Goal: Task Accomplishment & Management: Use online tool/utility

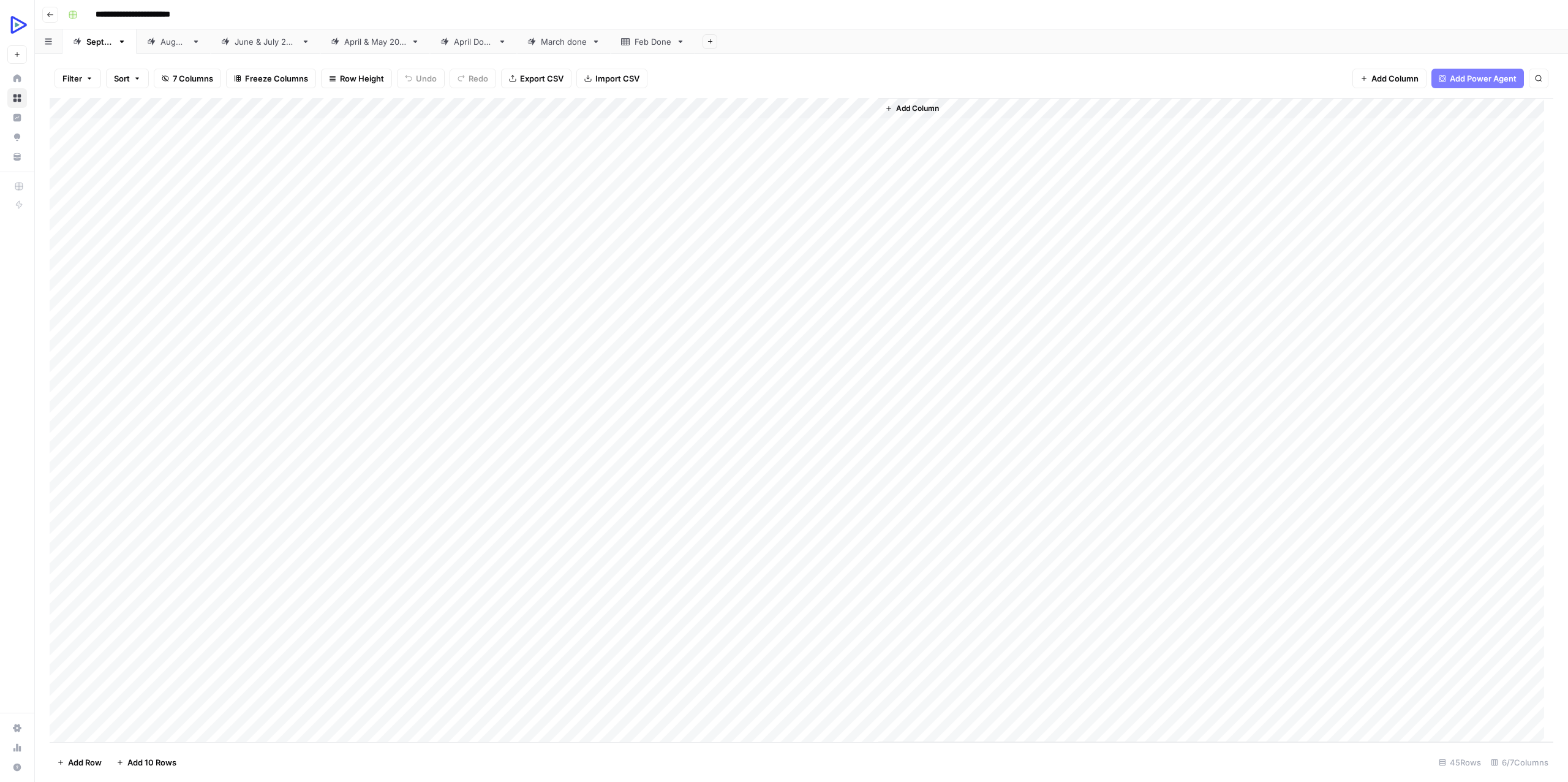
drag, startPoint x: 138, startPoint y: 317, endPoint x: 389, endPoint y: 319, distance: 251.0
click at [389, 319] on div "Add Column" at bounding box center [801, 420] width 1504 height 644
drag, startPoint x: 251, startPoint y: 334, endPoint x: 249, endPoint y: 343, distance: 9.2
click at [249, 343] on div "Add Column" at bounding box center [801, 420] width 1504 height 644
click at [291, 343] on div "Add Column" at bounding box center [801, 420] width 1504 height 644
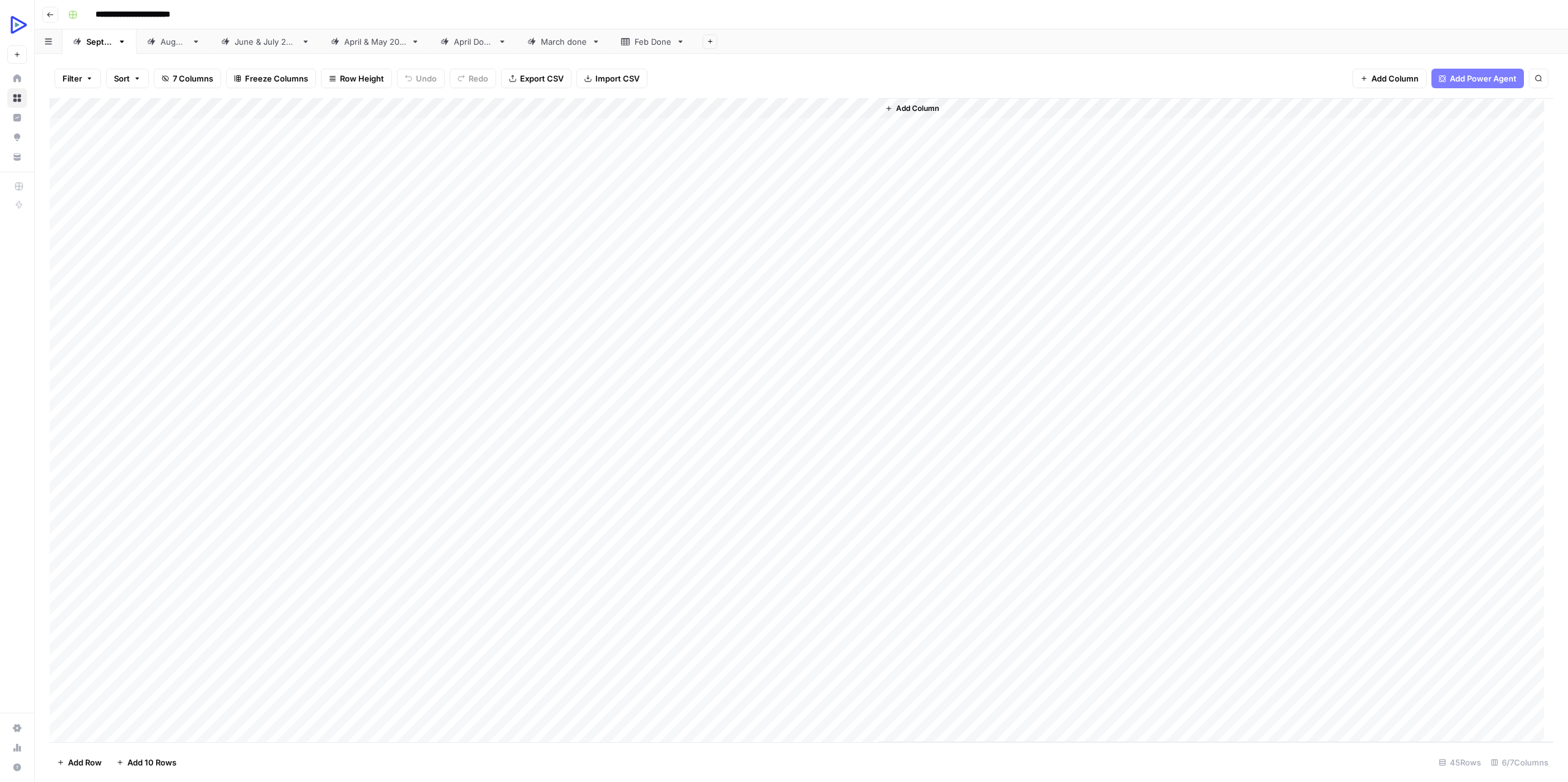
click at [291, 343] on div "Add Column" at bounding box center [801, 420] width 1504 height 644
click at [297, 337] on textarea "**********" at bounding box center [406, 337] width 285 height 17
click at [583, 334] on div "Add Column" at bounding box center [801, 420] width 1504 height 644
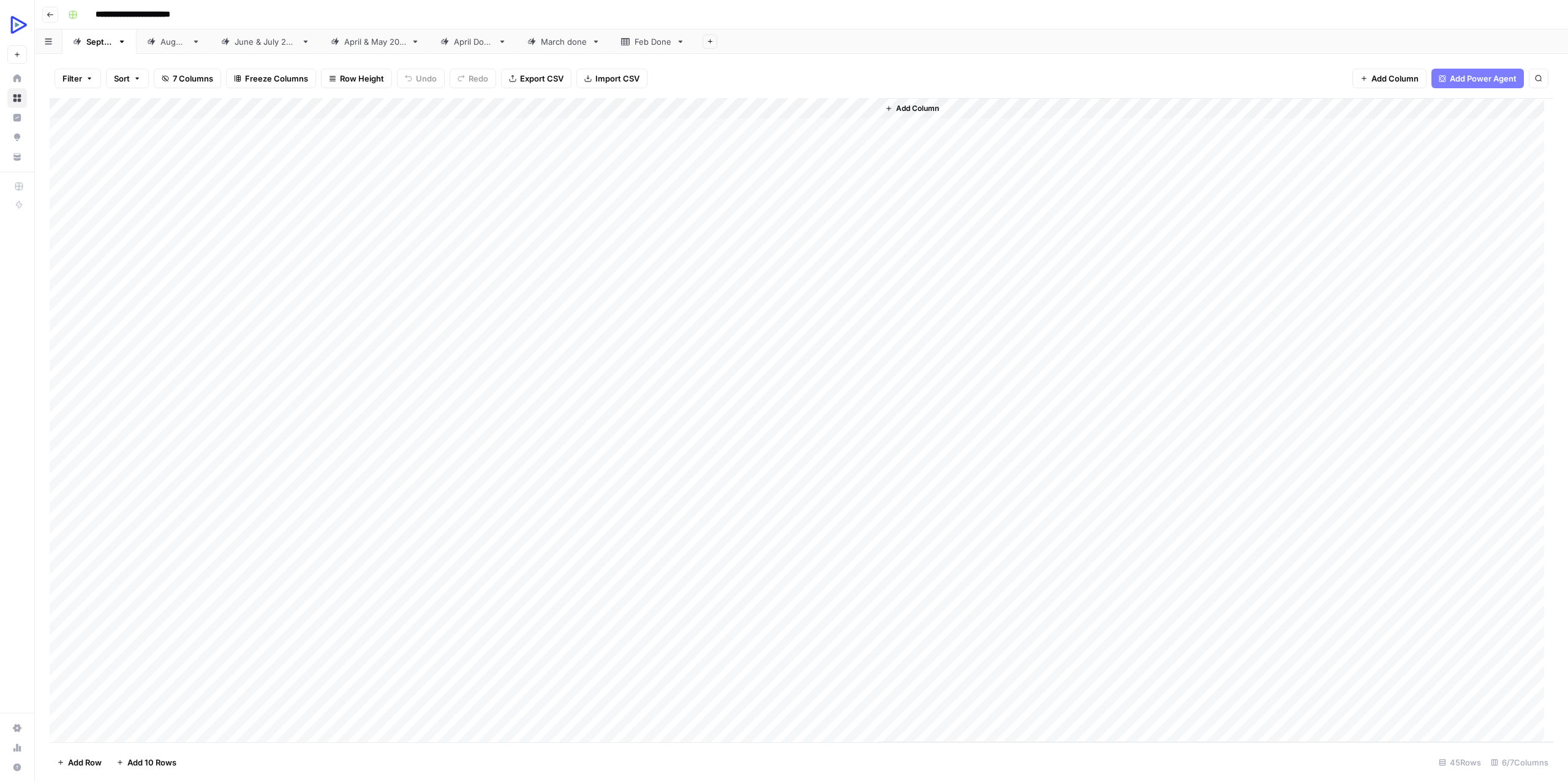
click at [583, 334] on div "Add Column" at bounding box center [801, 420] width 1504 height 644
type textarea "**********"
click at [1031, 416] on div "Add Column" at bounding box center [1216, 420] width 675 height 644
click at [706, 332] on div "Add Column" at bounding box center [801, 420] width 1504 height 644
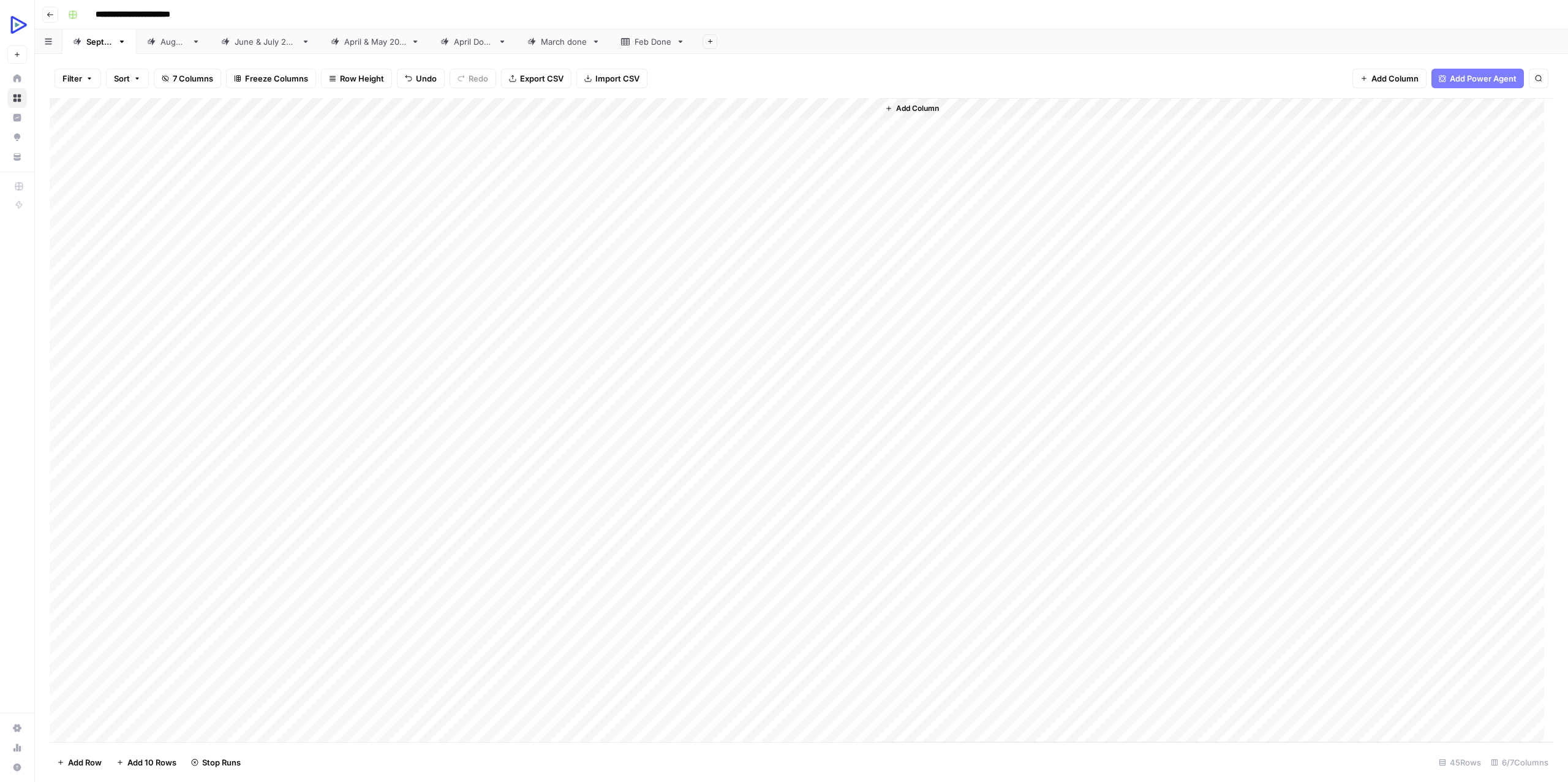
click at [450, 355] on div "Add Column" at bounding box center [801, 420] width 1504 height 644
click at [450, 355] on textarea "**********" at bounding box center [406, 358] width 285 height 17
click at [804, 328] on div "Add Column" at bounding box center [801, 420] width 1504 height 644
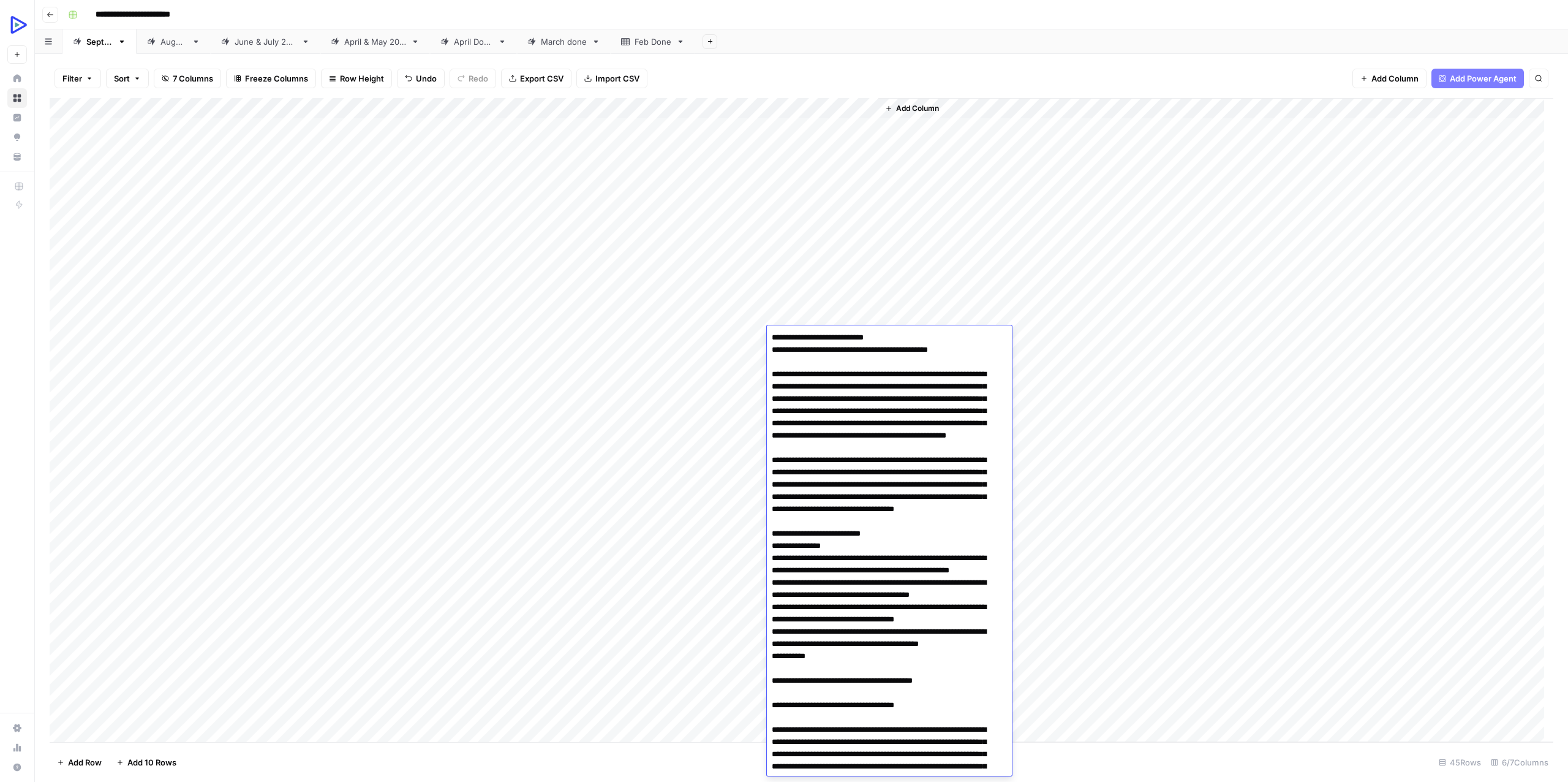
click at [625, 366] on div "Add Column" at bounding box center [801, 420] width 1504 height 644
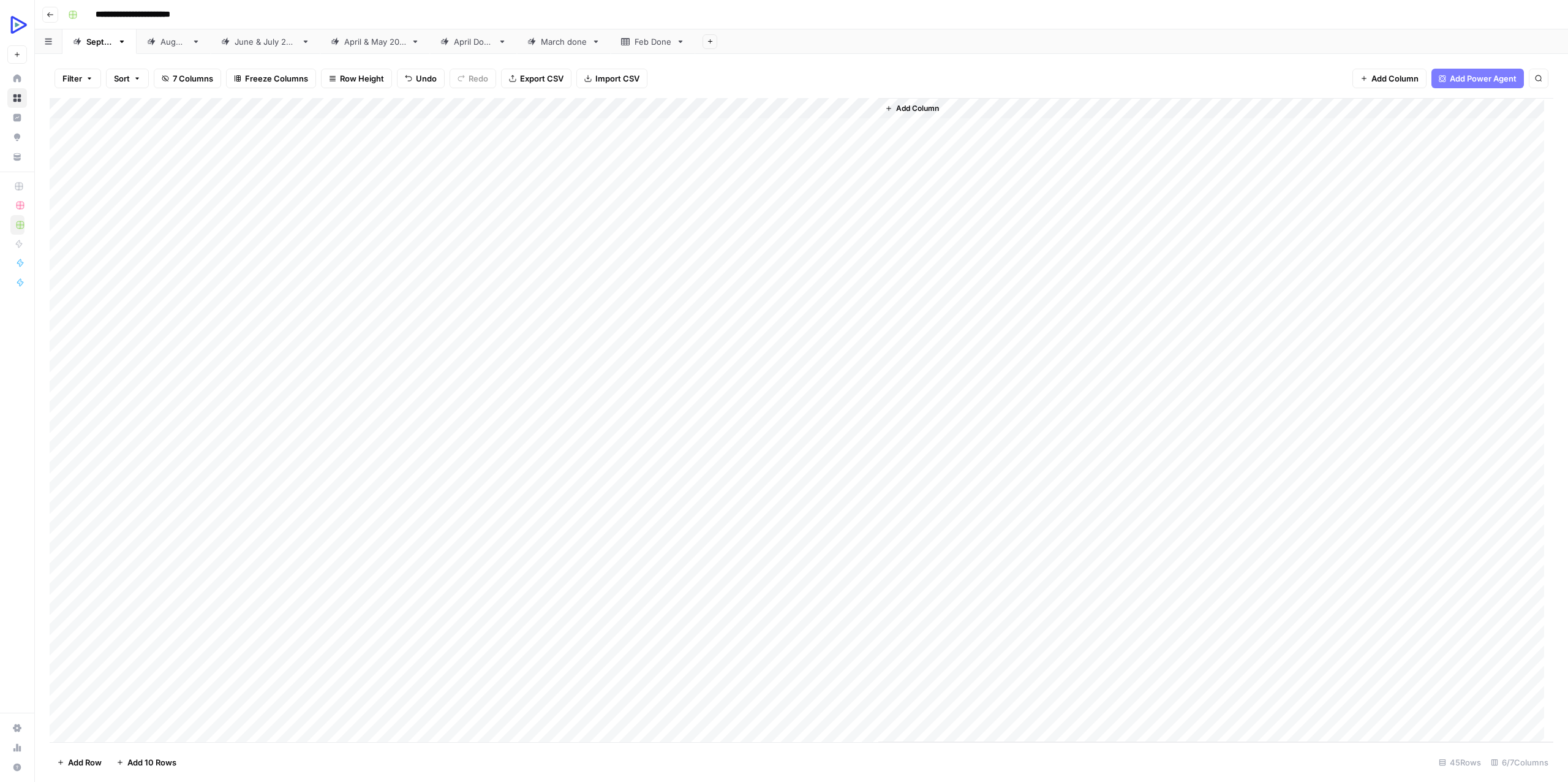
click at [616, 329] on div "Add Column" at bounding box center [801, 420] width 1504 height 644
click at [599, 351] on div "Add Column" at bounding box center [801, 420] width 1504 height 644
type textarea "**********"
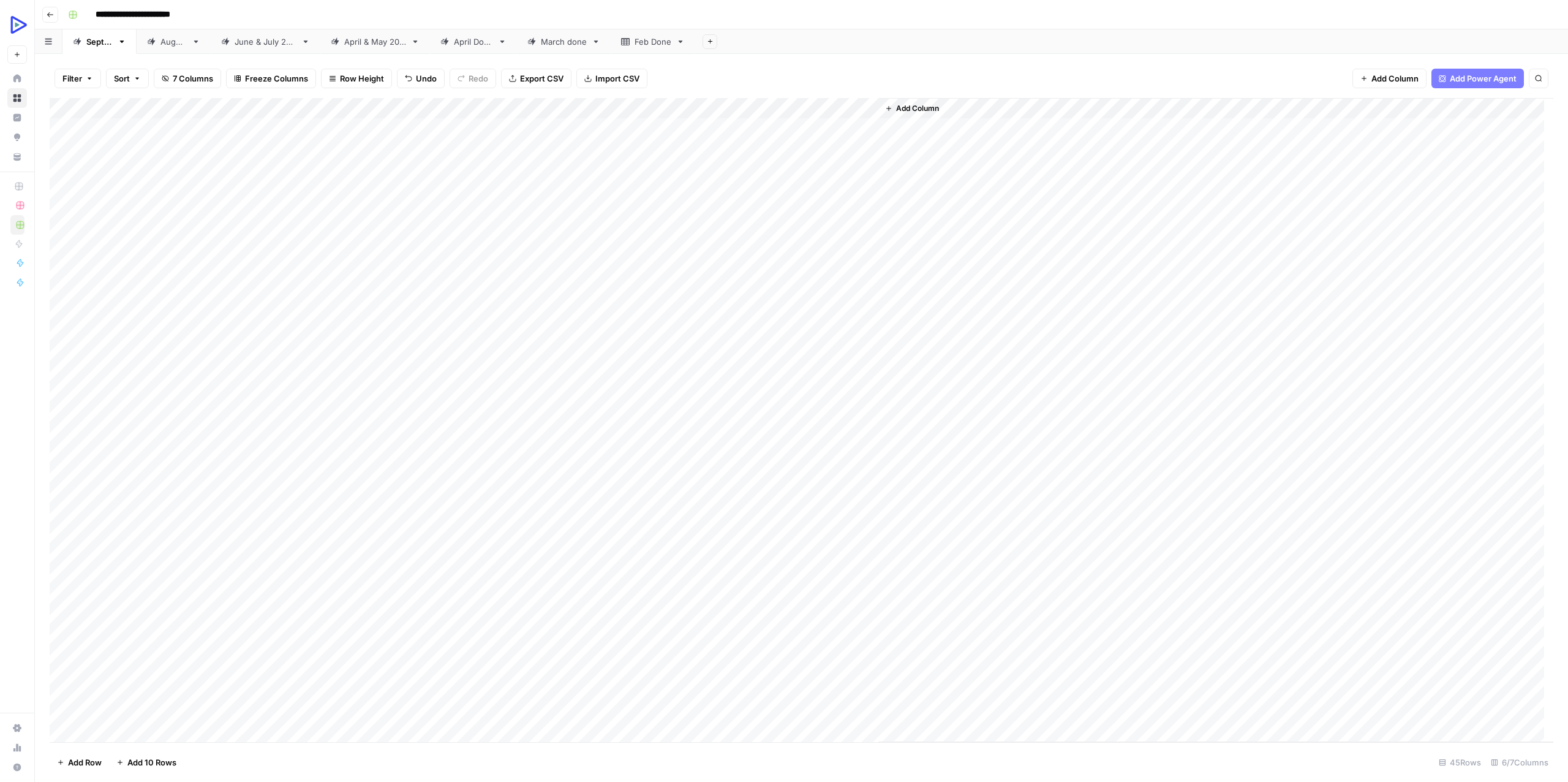
click at [865, 465] on div "Add Column" at bounding box center [801, 420] width 1504 height 644
click at [708, 354] on div "Add Column" at bounding box center [801, 420] width 1504 height 644
drag, startPoint x: 417, startPoint y: 371, endPoint x: 604, endPoint y: 417, distance: 192.6
click at [604, 417] on div "Add Column" at bounding box center [801, 420] width 1504 height 644
click at [330, 396] on div "Add Column" at bounding box center [801, 420] width 1504 height 644
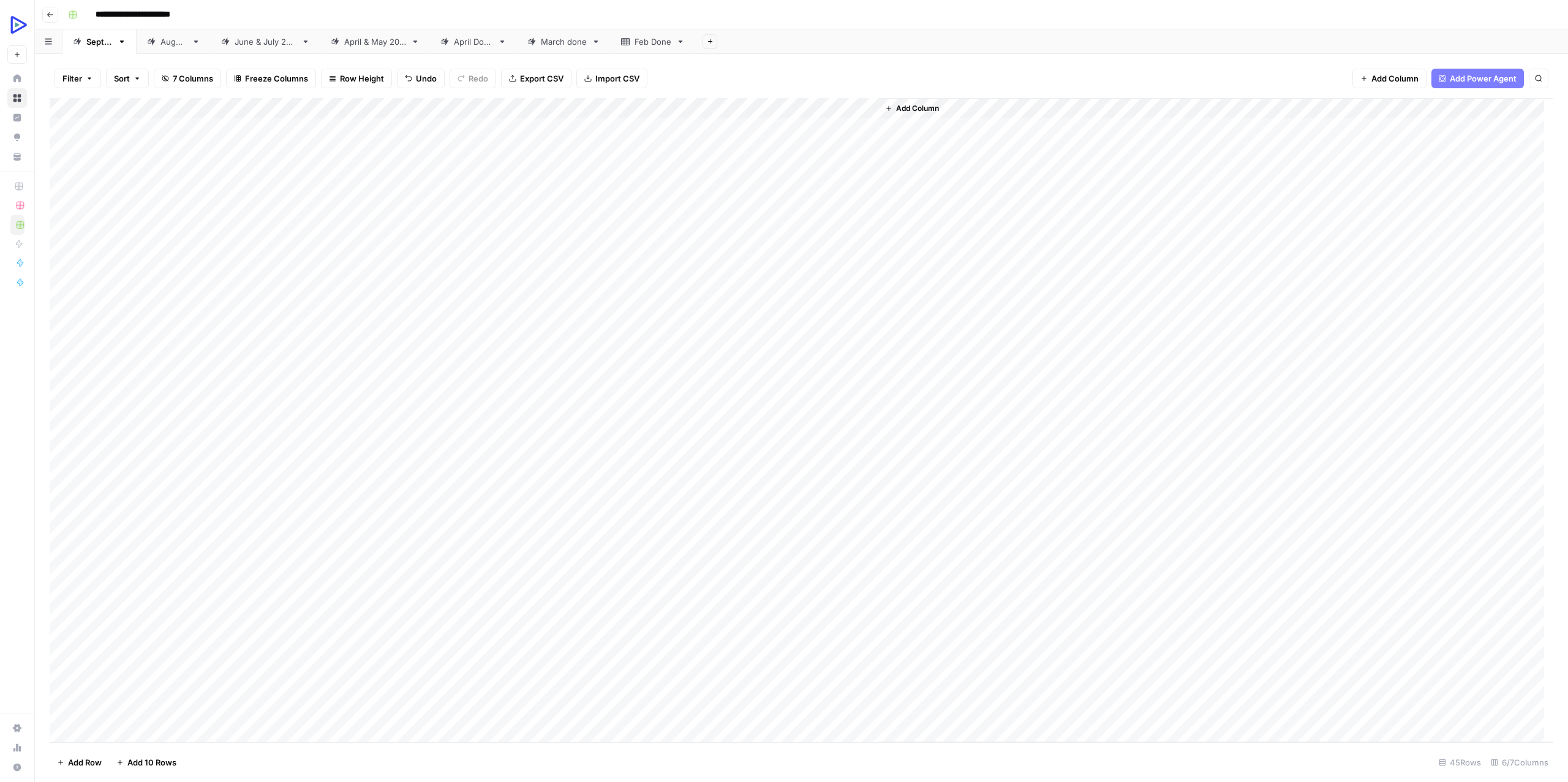
click at [336, 375] on div "Add Column" at bounding box center [801, 420] width 1504 height 644
click at [336, 375] on textarea "**********" at bounding box center [406, 379] width 285 height 17
click at [592, 378] on div "Add Column" at bounding box center [801, 420] width 1504 height 644
click at [800, 355] on div "Add Column" at bounding box center [801, 420] width 1504 height 644
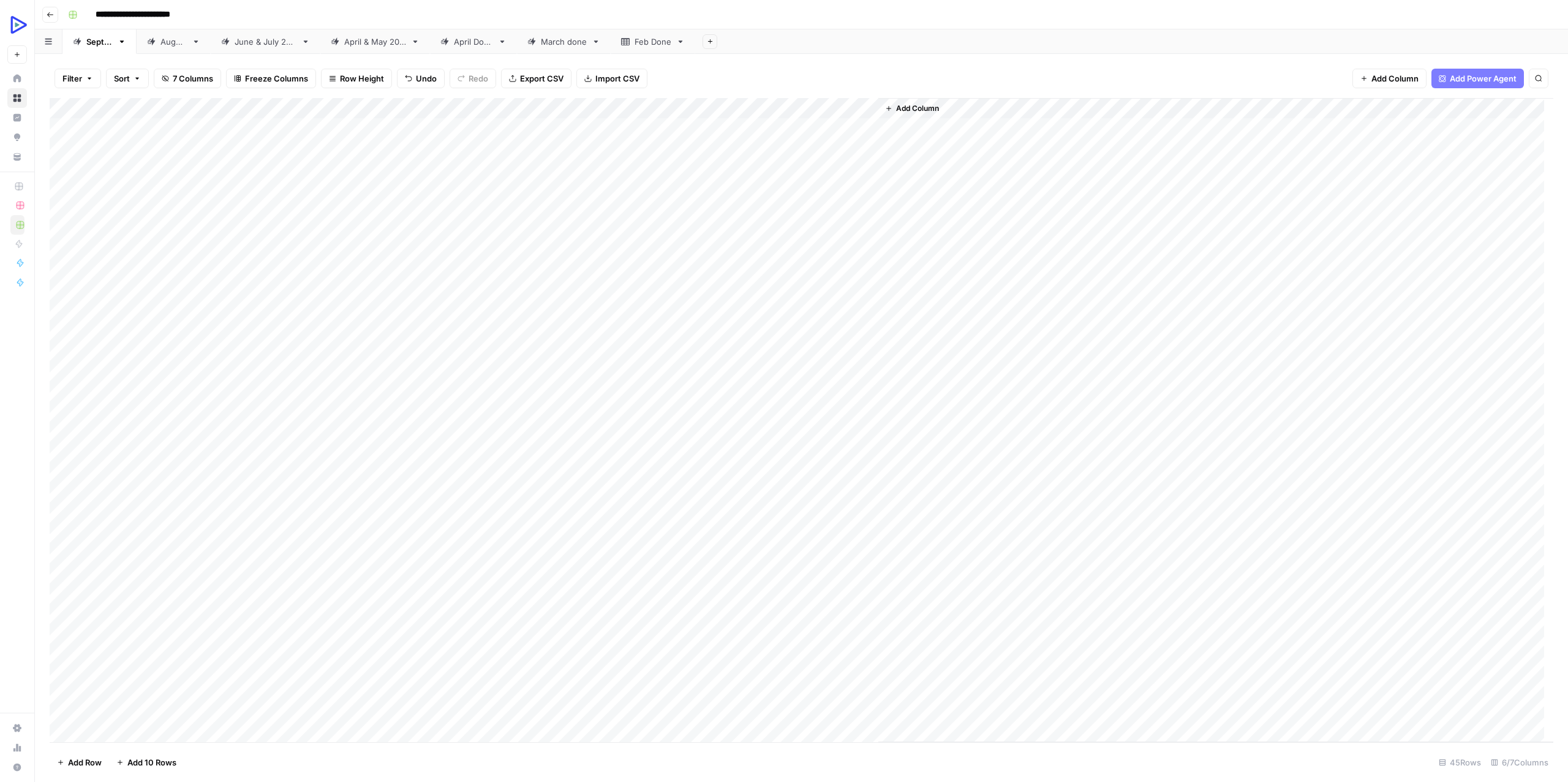
click at [800, 355] on div "Add Column" at bounding box center [801, 420] width 1504 height 644
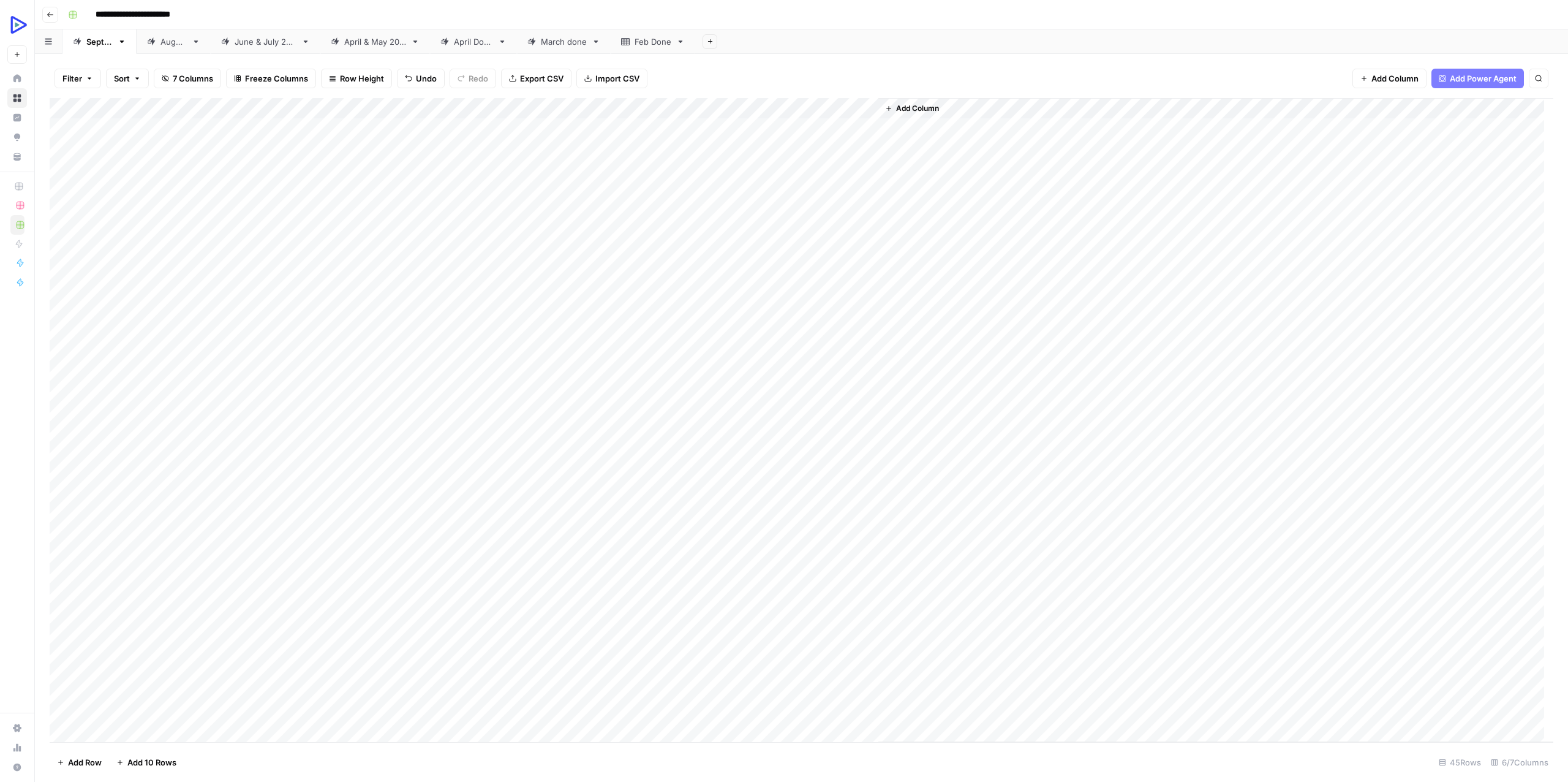
click at [601, 374] on div "Add Column" at bounding box center [801, 420] width 1504 height 644
click at [810, 351] on div "Add Column" at bounding box center [801, 420] width 1504 height 644
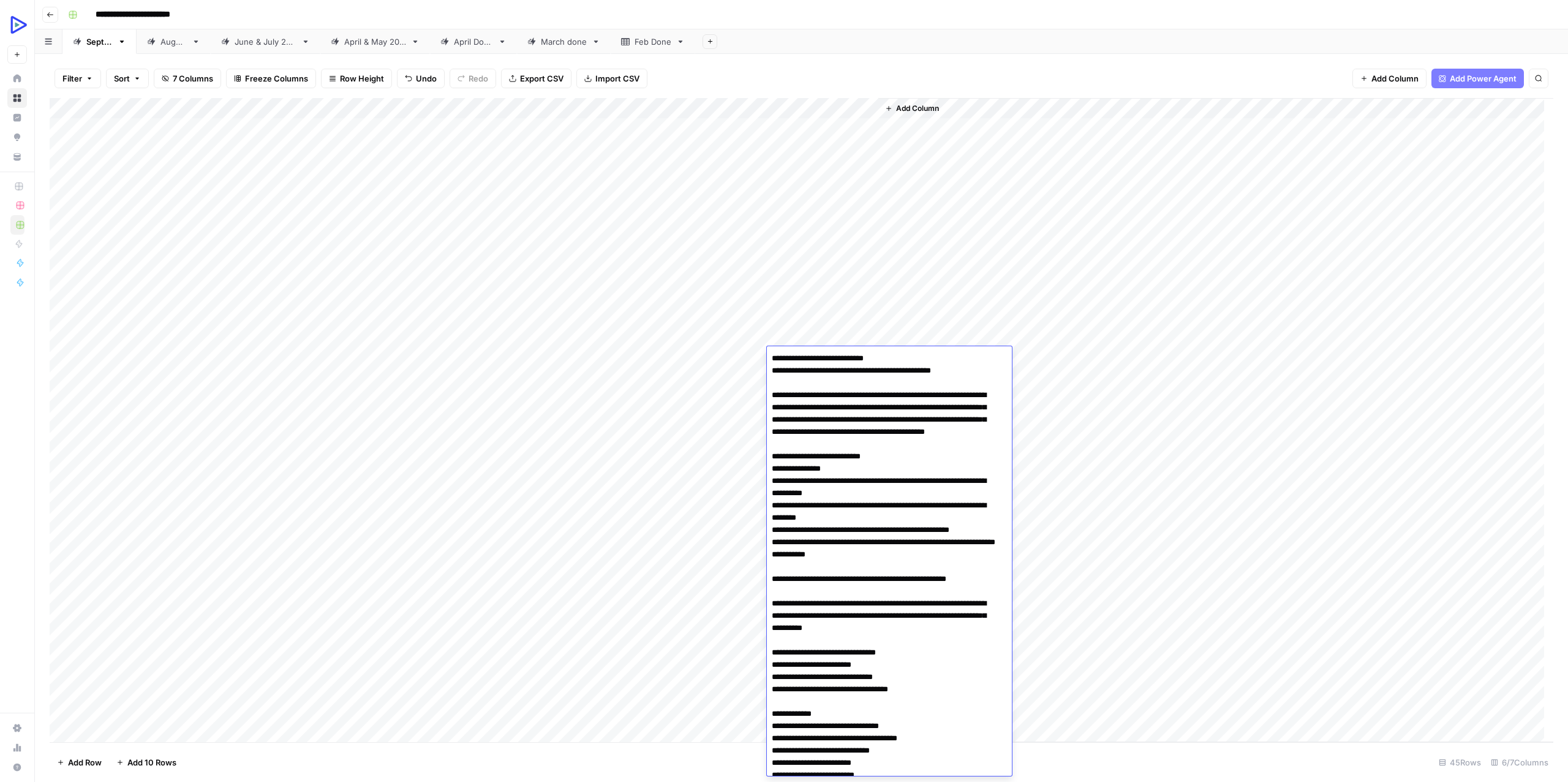
scroll to position [22030, 0]
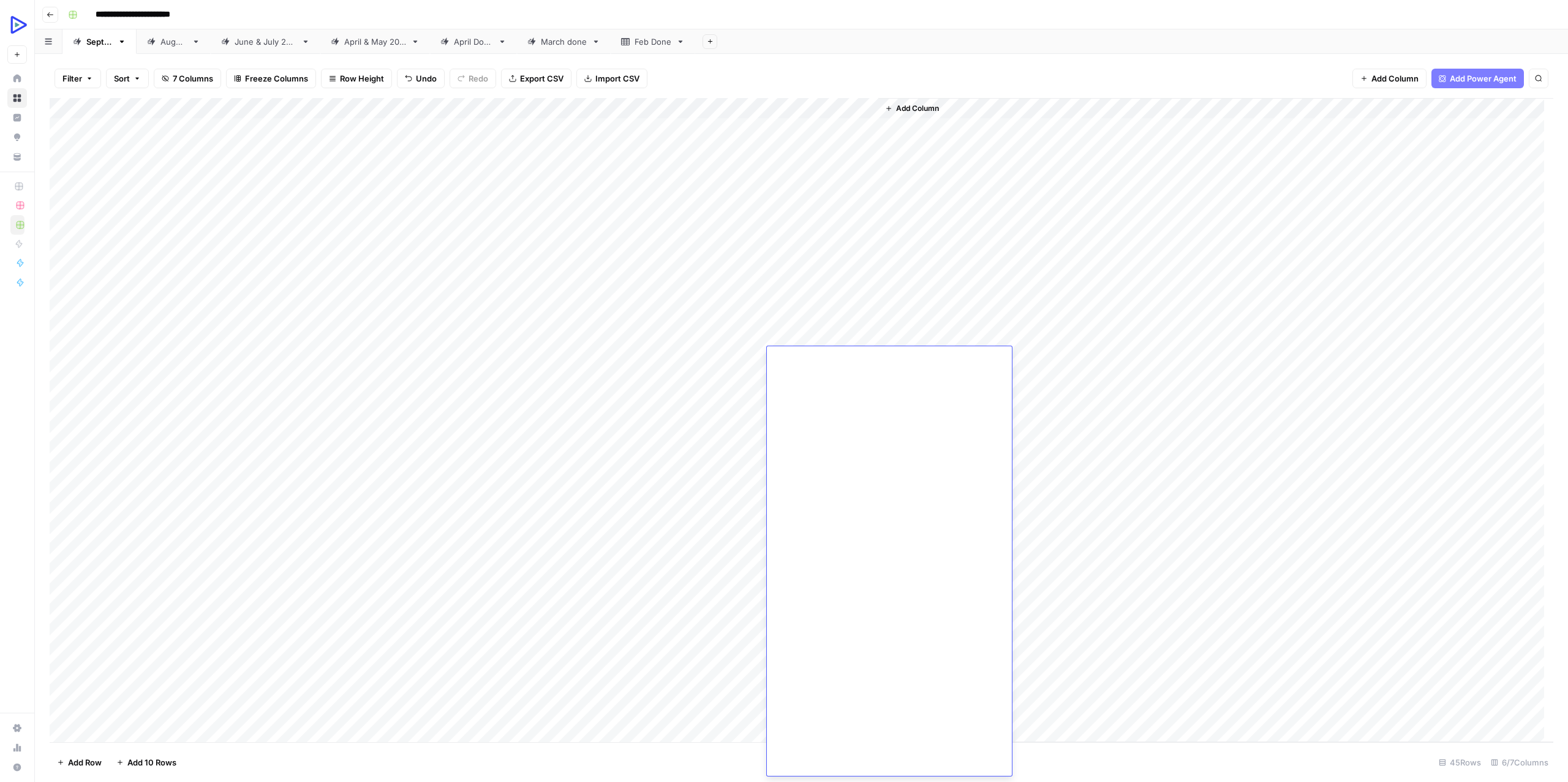
click at [1103, 345] on div "Add Column" at bounding box center [1216, 420] width 675 height 644
click at [602, 355] on div "Add Column" at bounding box center [801, 420] width 1504 height 644
click at [600, 356] on div "Add Column" at bounding box center [801, 420] width 1504 height 644
click at [600, 356] on textarea at bounding box center [644, 358] width 196 height 17
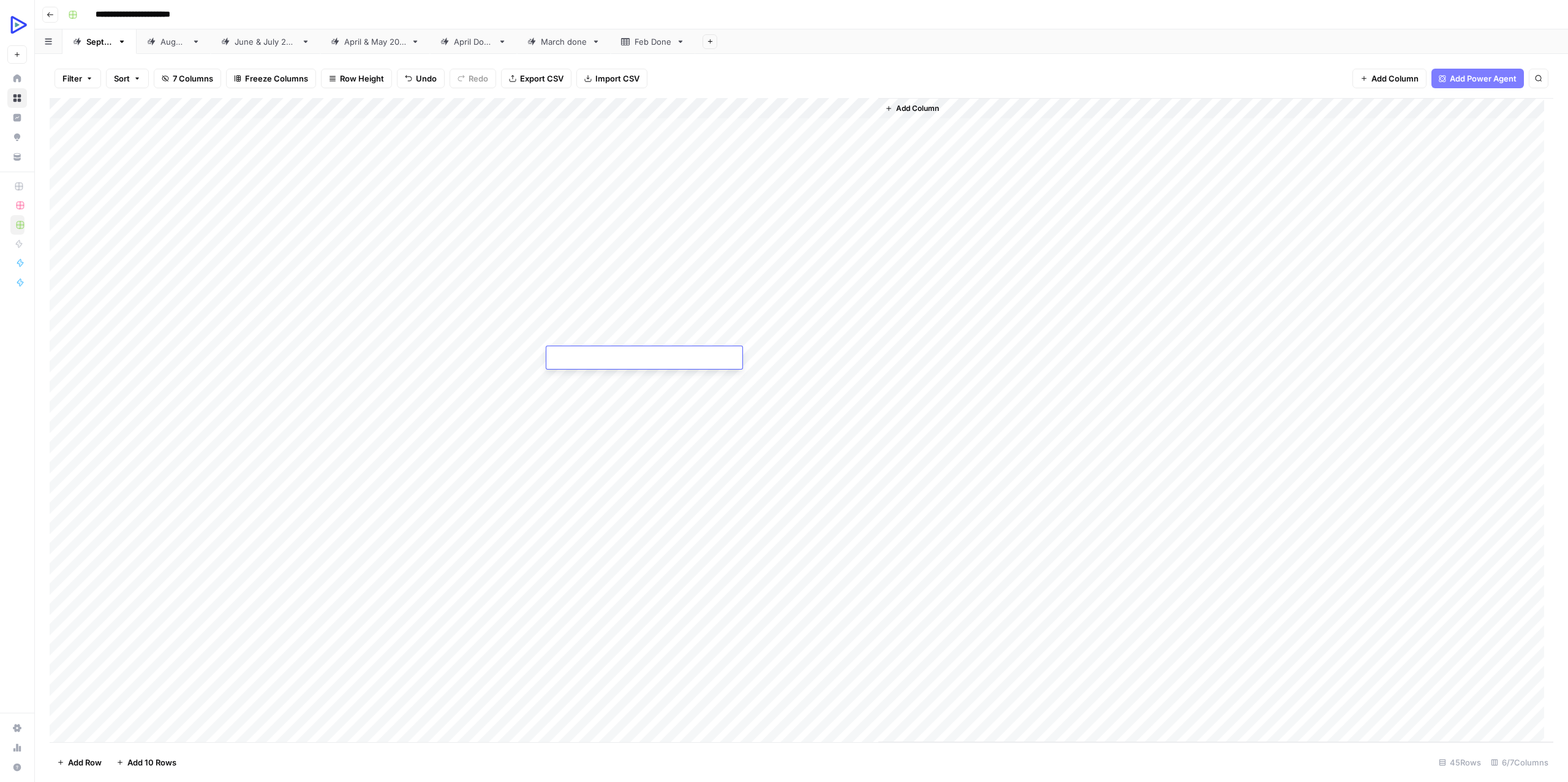
type textarea "**********"
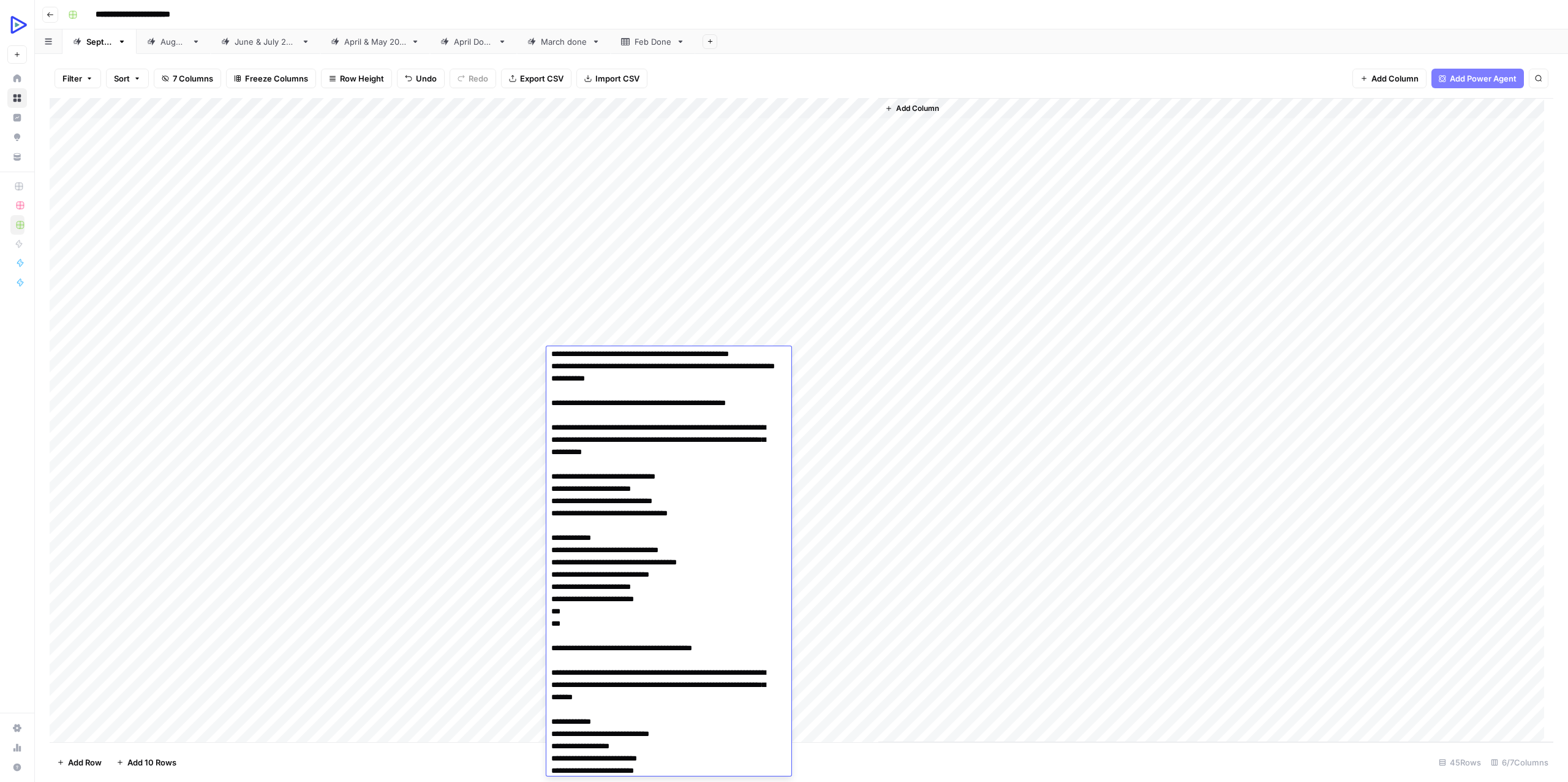
scroll to position [0, 0]
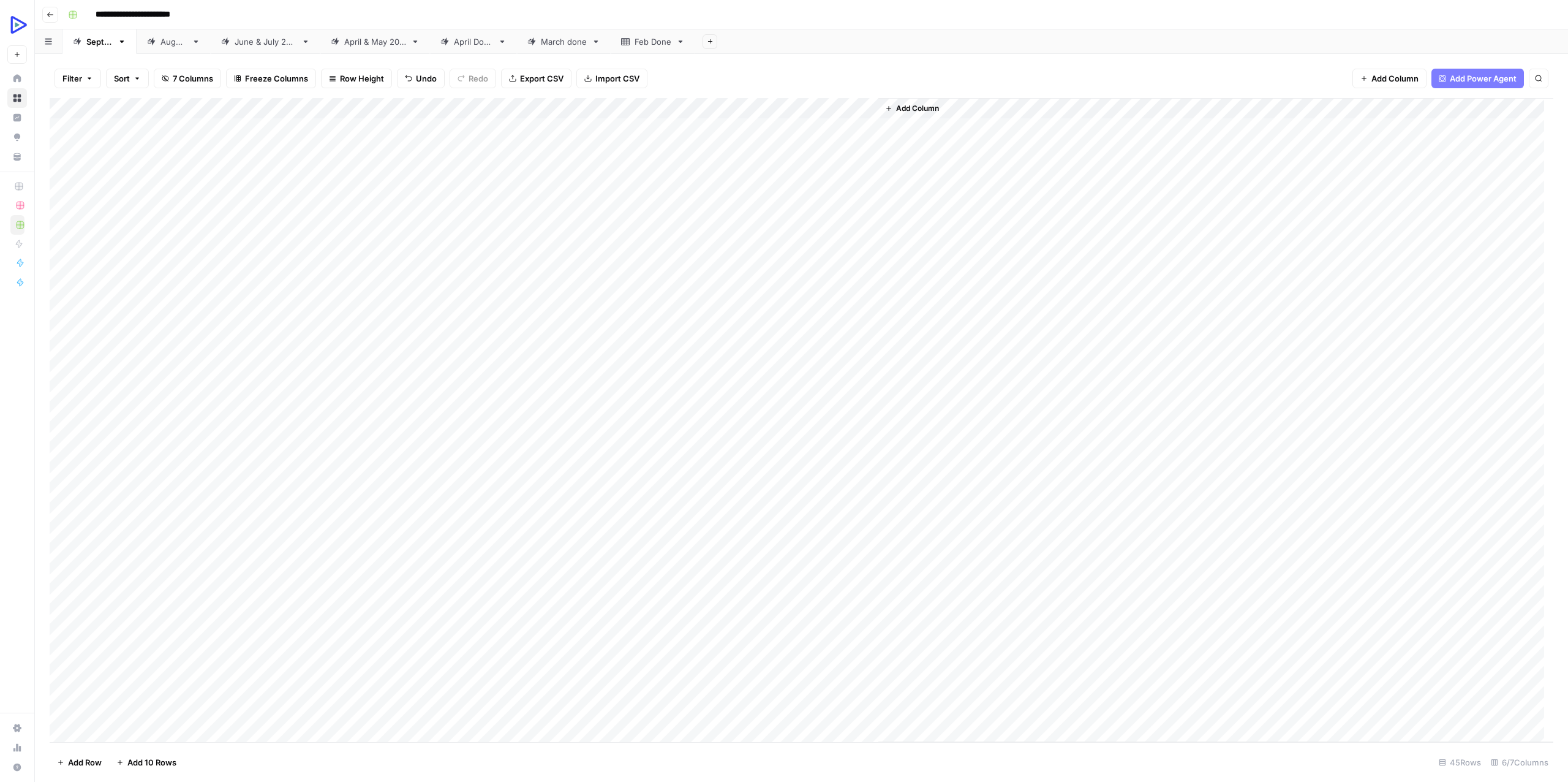
click at [926, 471] on div "Add Column" at bounding box center [1216, 420] width 675 height 644
click at [832, 366] on div "Add Column" at bounding box center [801, 420] width 1504 height 644
click at [809, 427] on div "Add Column" at bounding box center [801, 420] width 1504 height 644
click at [758, 355] on div "Add Column" at bounding box center [801, 420] width 1504 height 644
drag, startPoint x: 339, startPoint y: 379, endPoint x: 847, endPoint y: 369, distance: 508.1
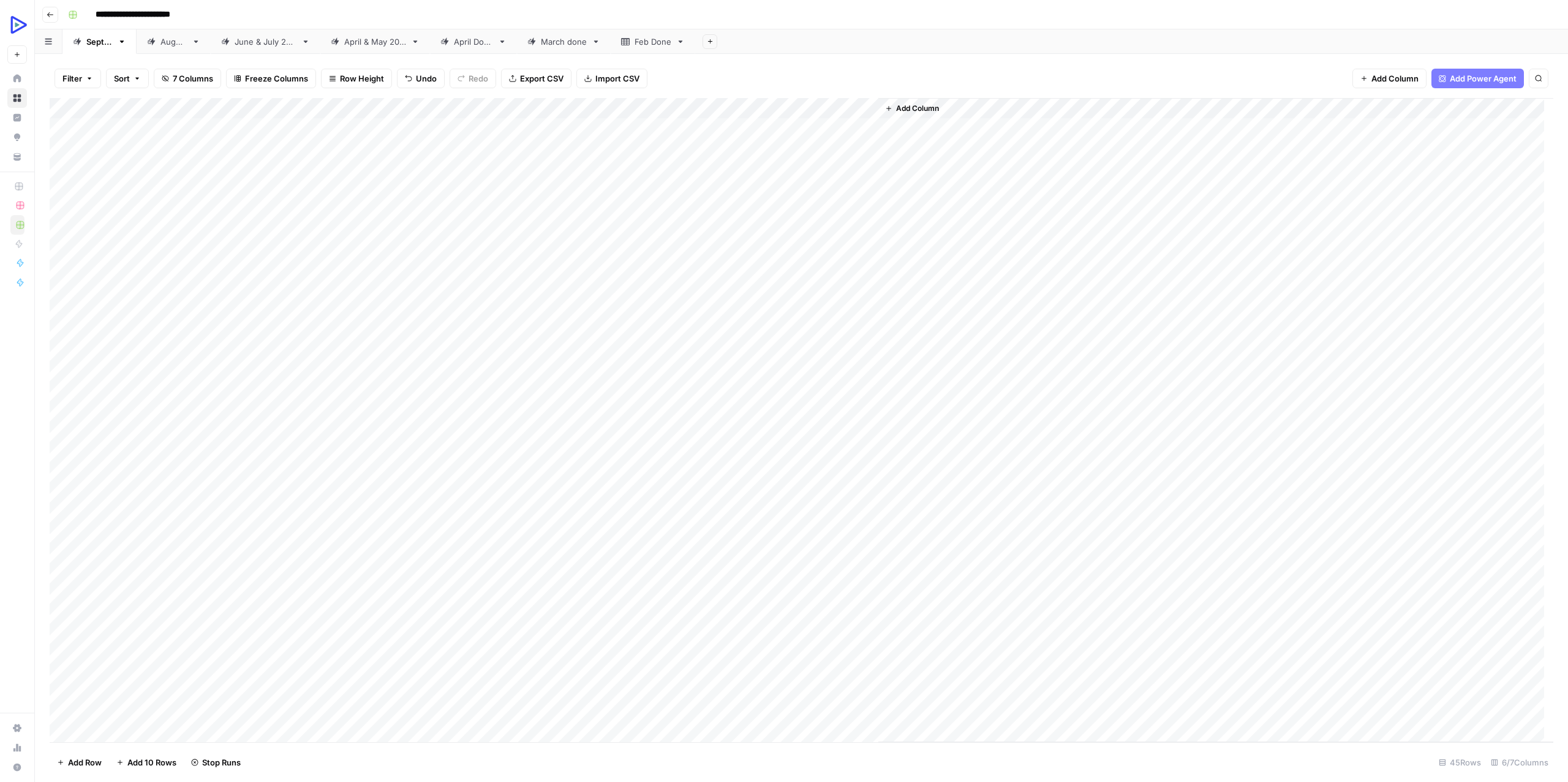
click at [847, 369] on div "Add Column" at bounding box center [801, 420] width 1504 height 644
click at [582, 378] on div "Add Column" at bounding box center [801, 420] width 1504 height 644
click at [1525, 356] on div "Add Column" at bounding box center [801, 306] width 1504 height 416
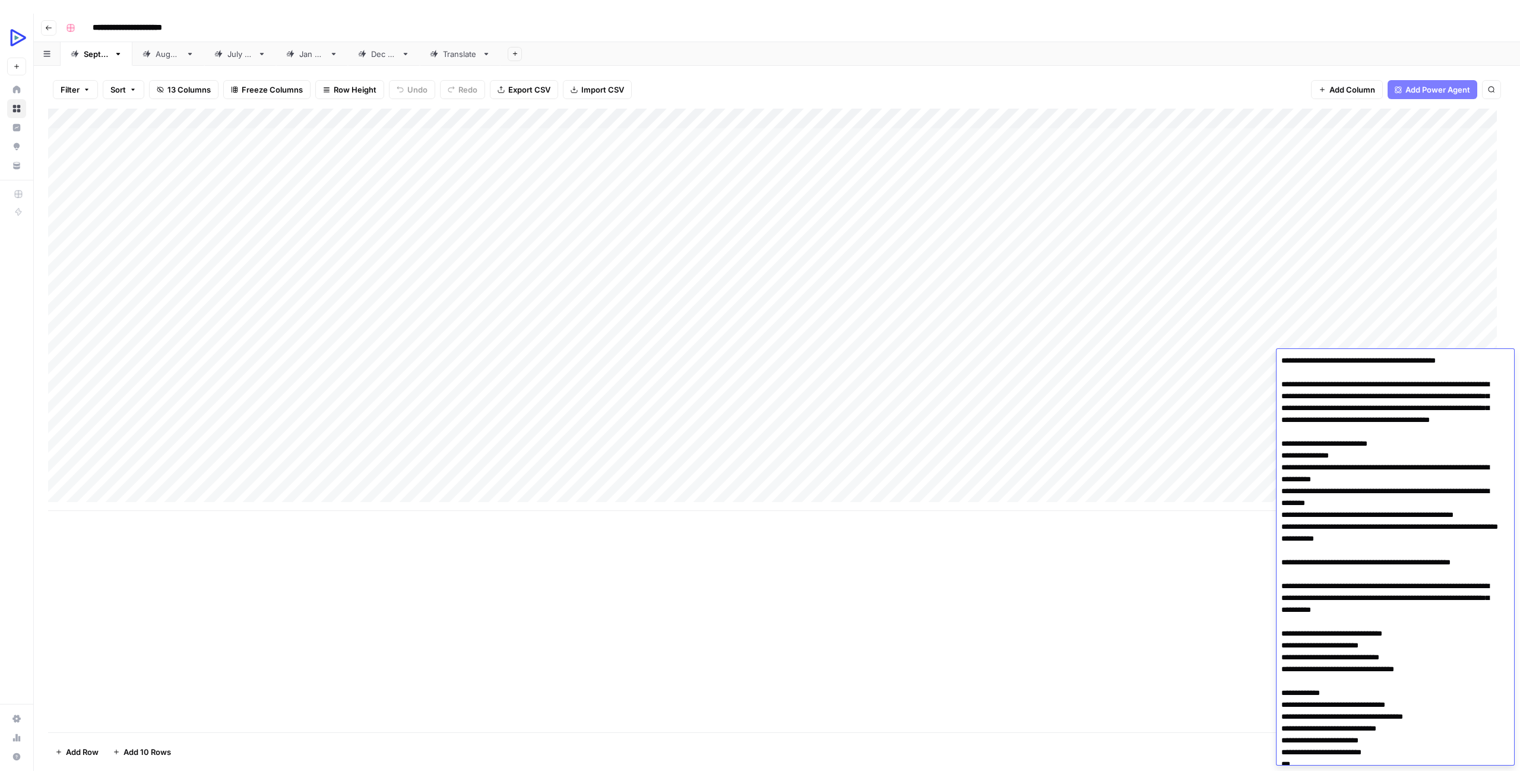
scroll to position [2157, 0]
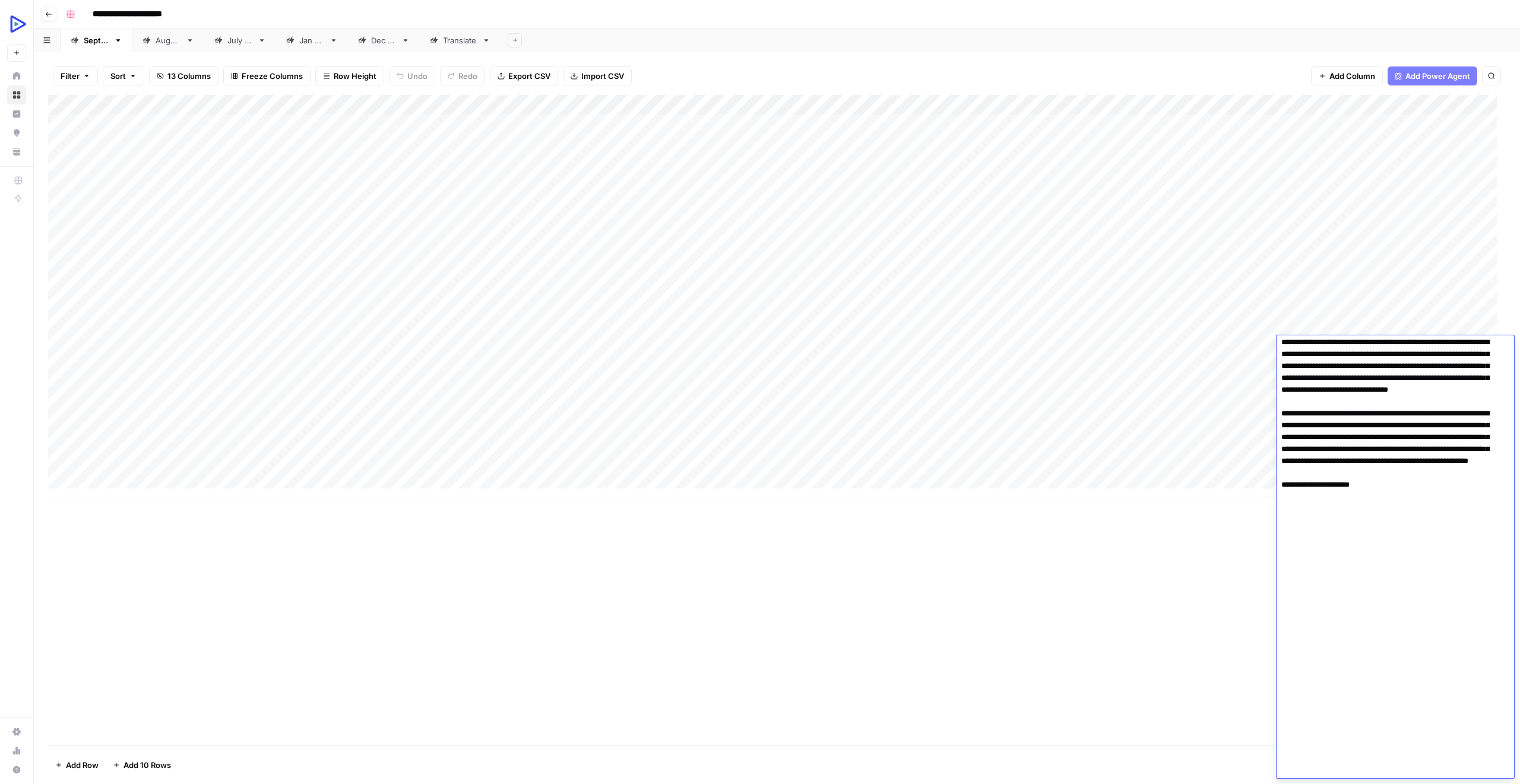
scroll to position [2130, 0]
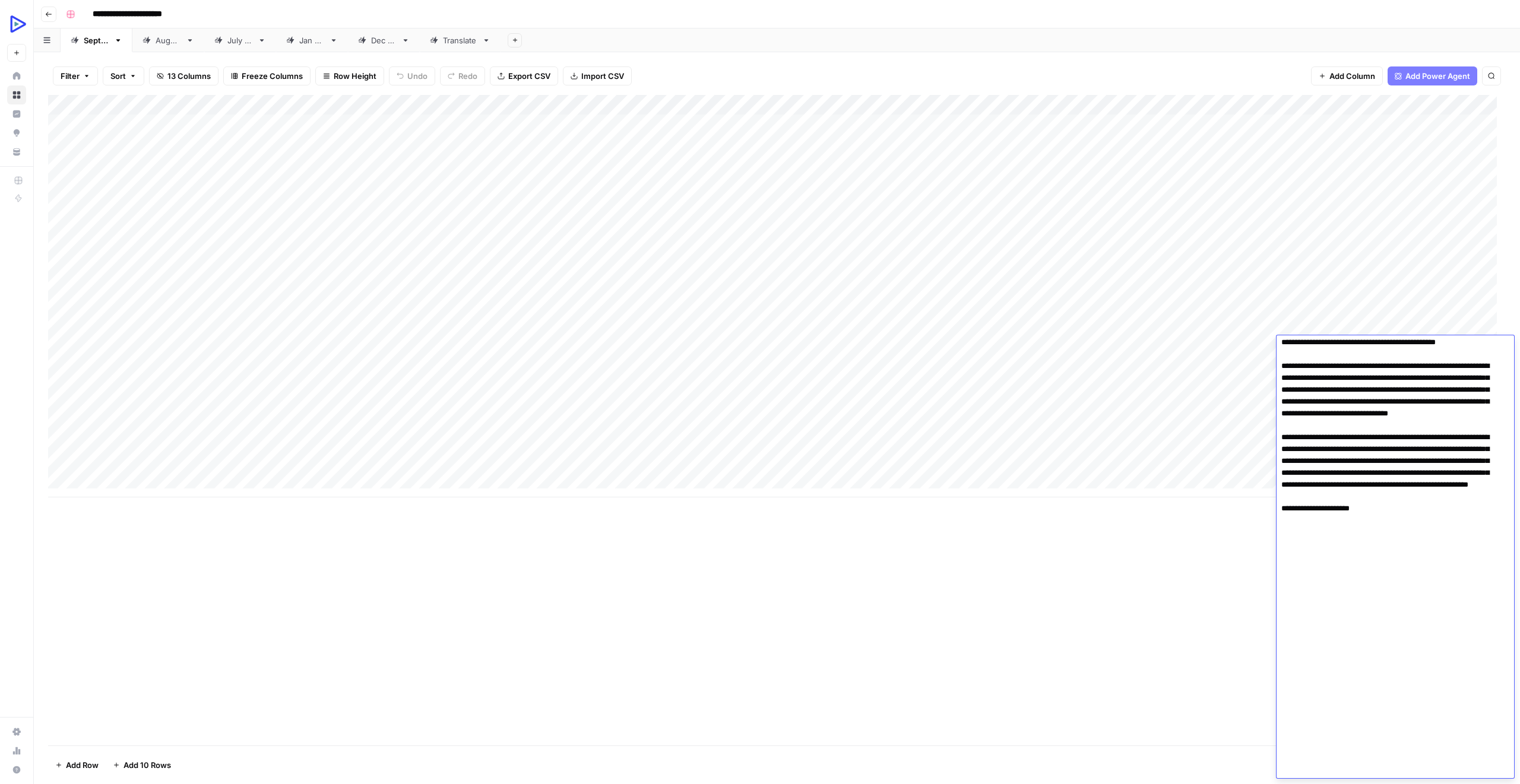
click at [980, 368] on div "Add Column" at bounding box center [777, 296] width 1458 height 403
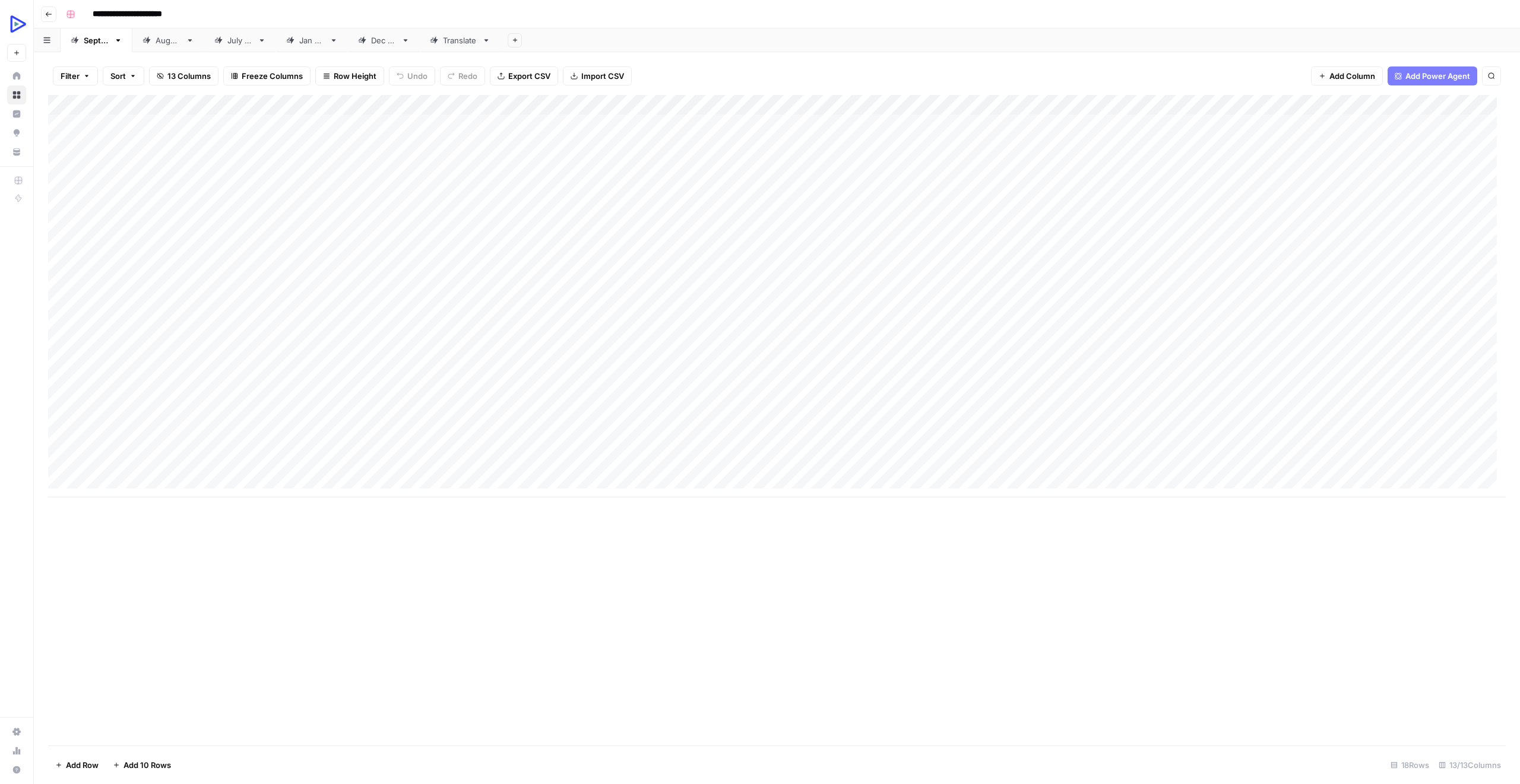
click at [980, 368] on div "Add Column" at bounding box center [777, 296] width 1458 height 403
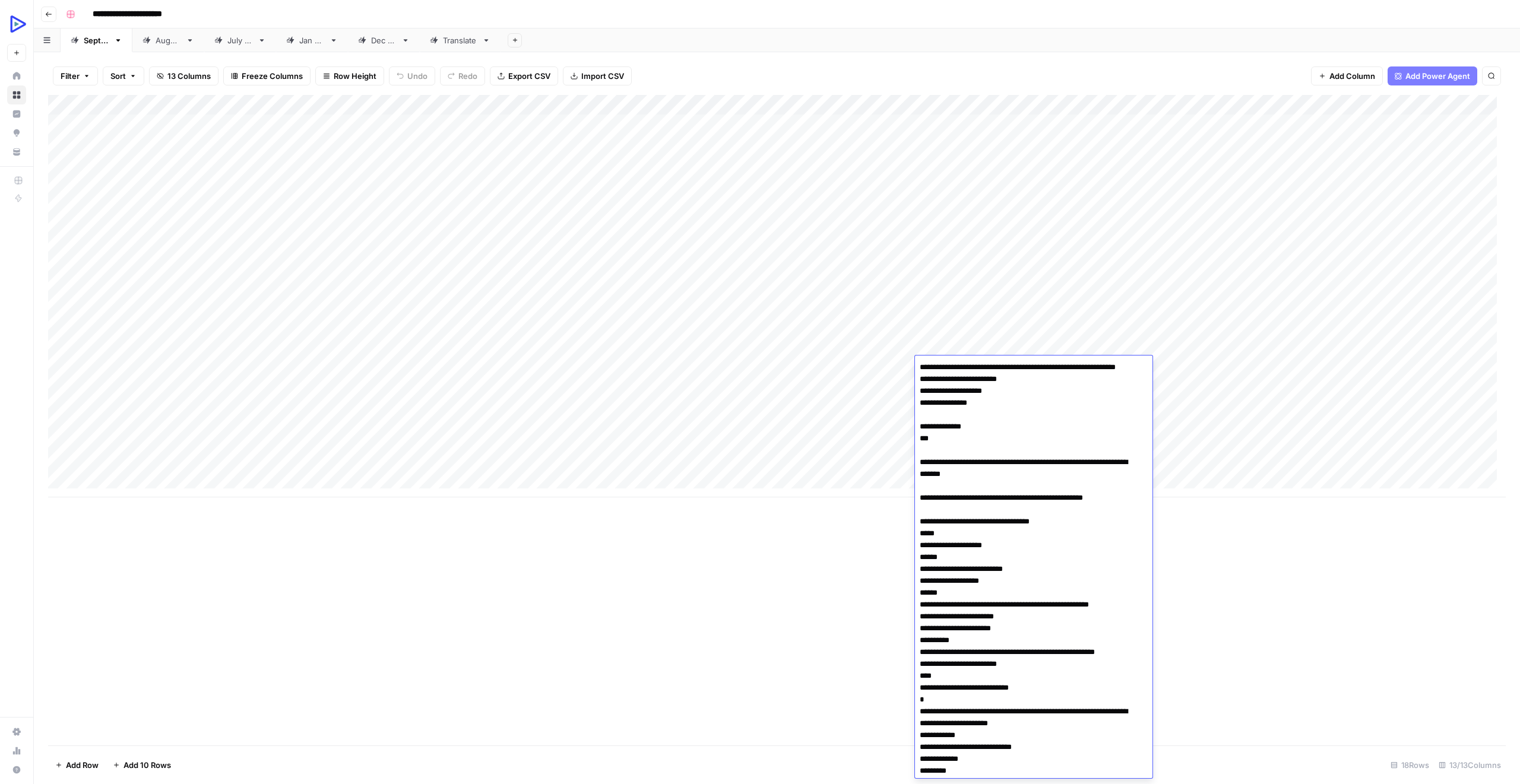
scroll to position [7121, 0]
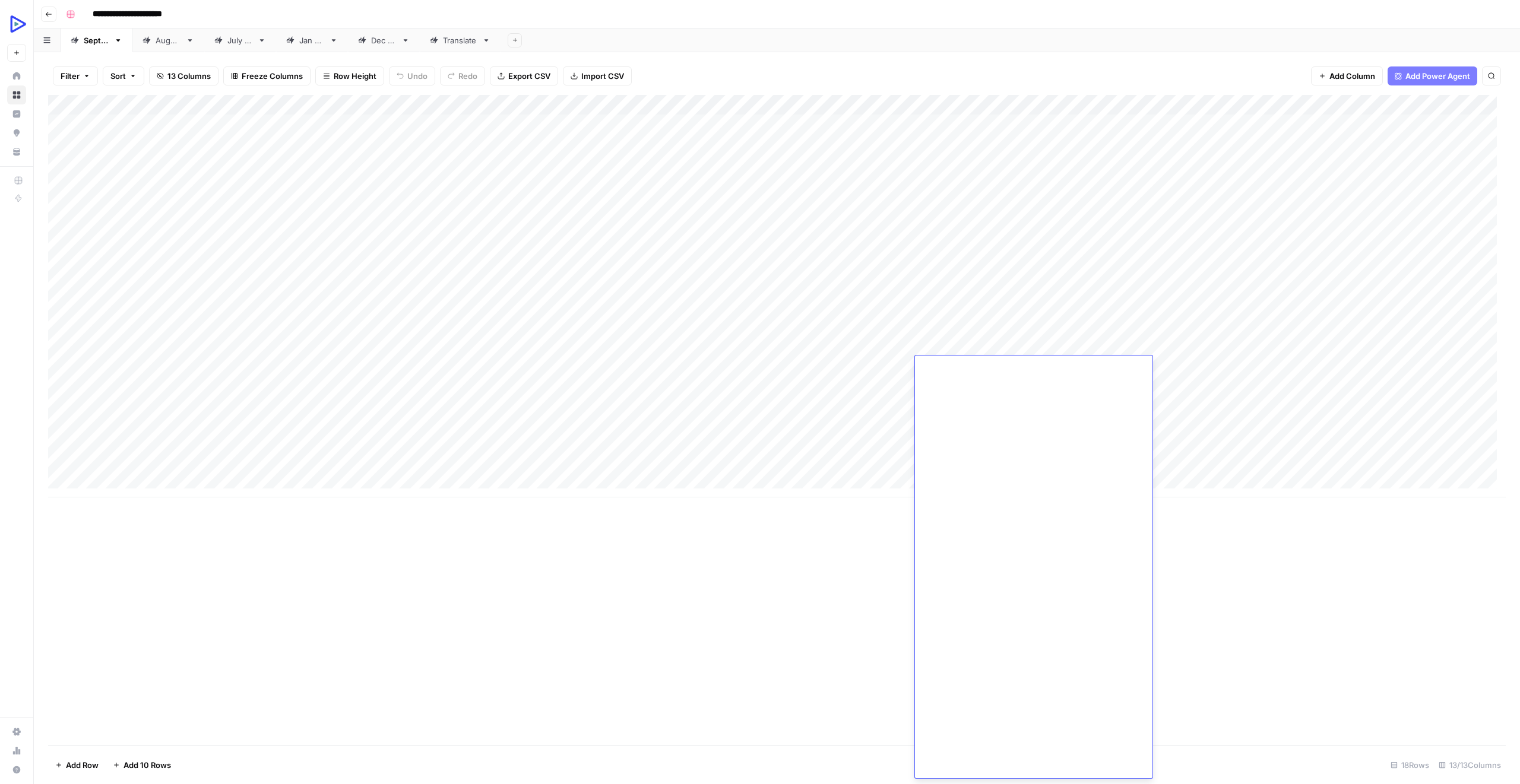
type textarea "**********"
click at [879, 368] on div "Add Column" at bounding box center [777, 296] width 1458 height 403
click at [747, 363] on div "Add Column" at bounding box center [777, 296] width 1458 height 403
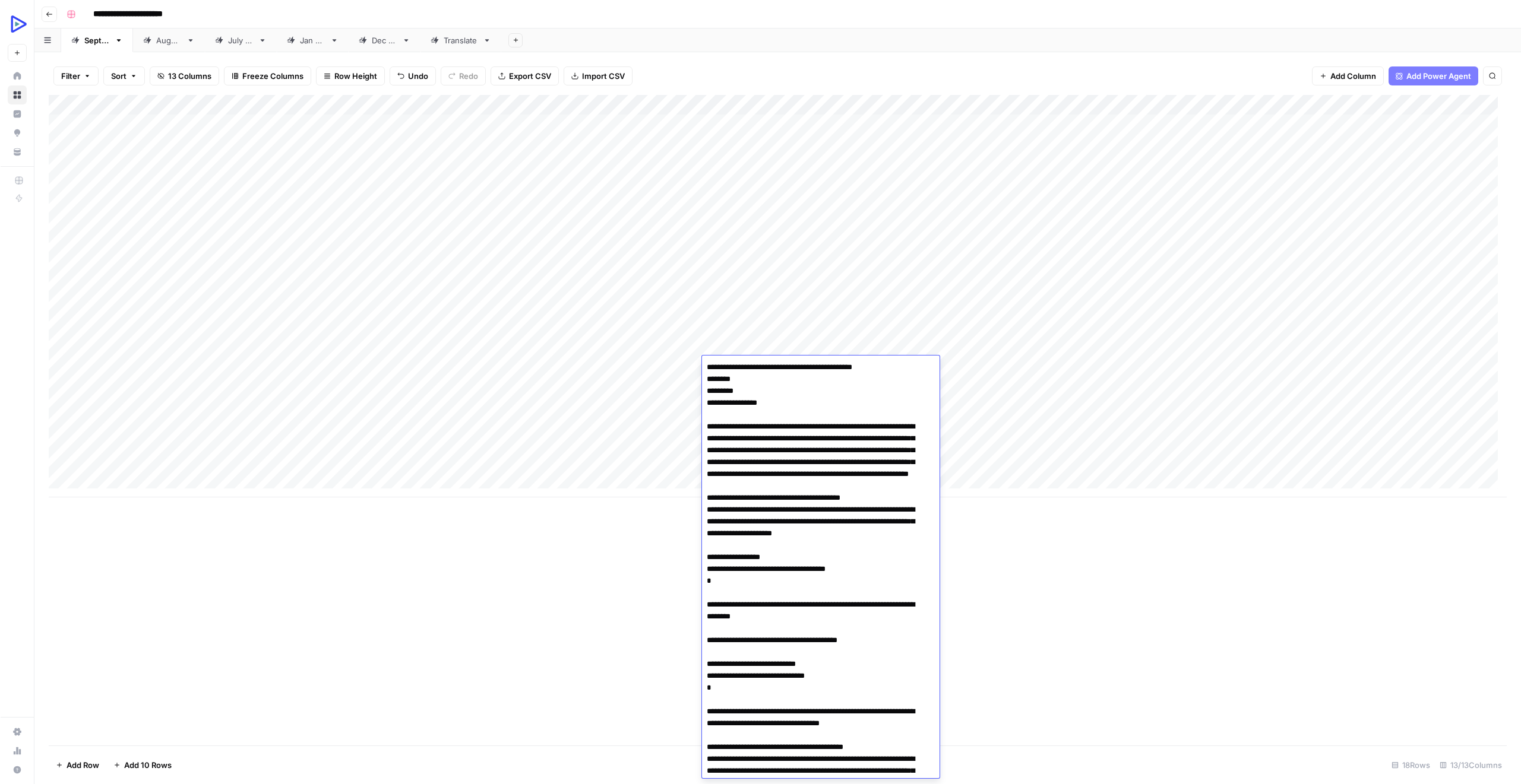
scroll to position [769, 0]
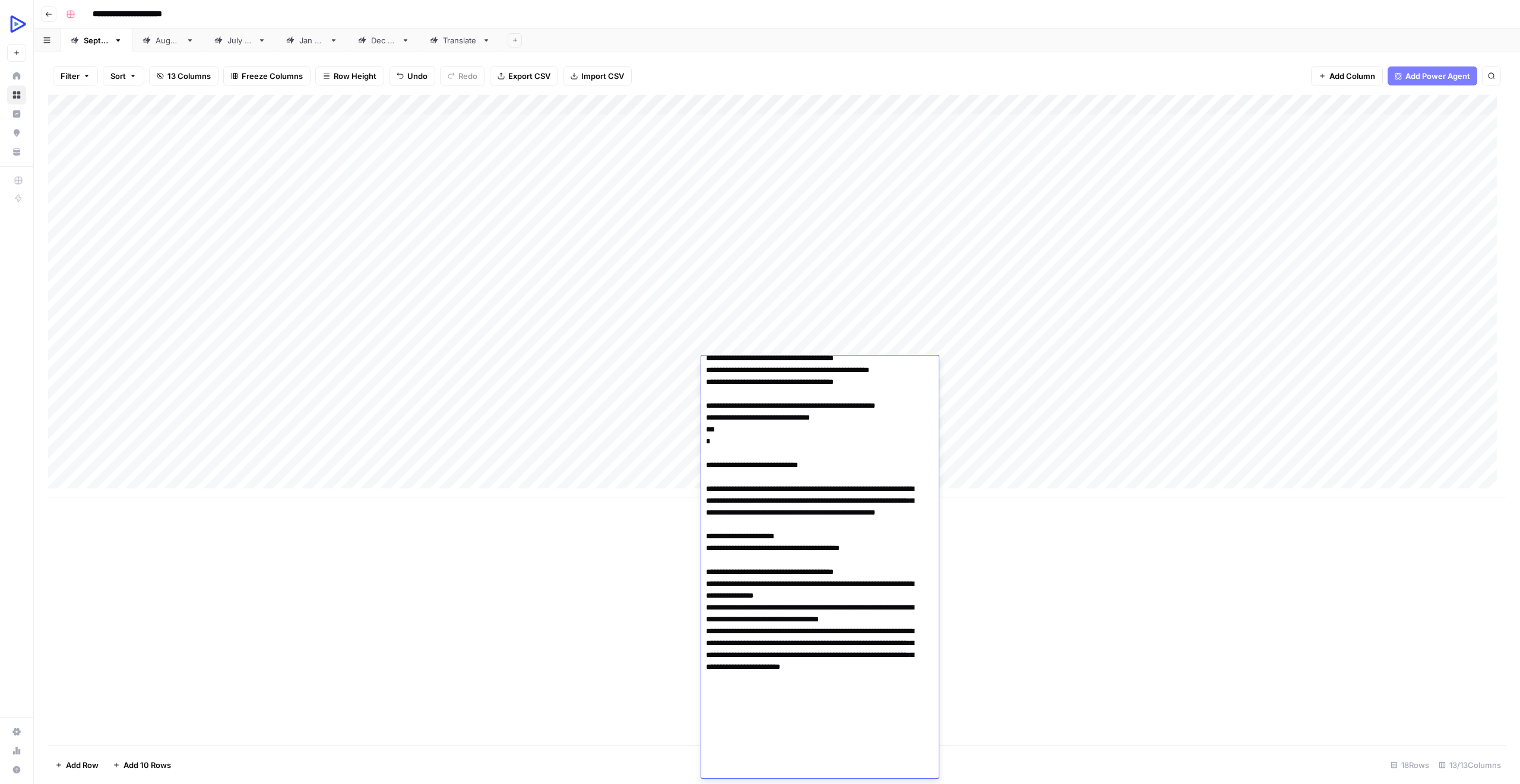
type textarea "**********"
click at [671, 359] on div "Add Column" at bounding box center [777, 296] width 1458 height 403
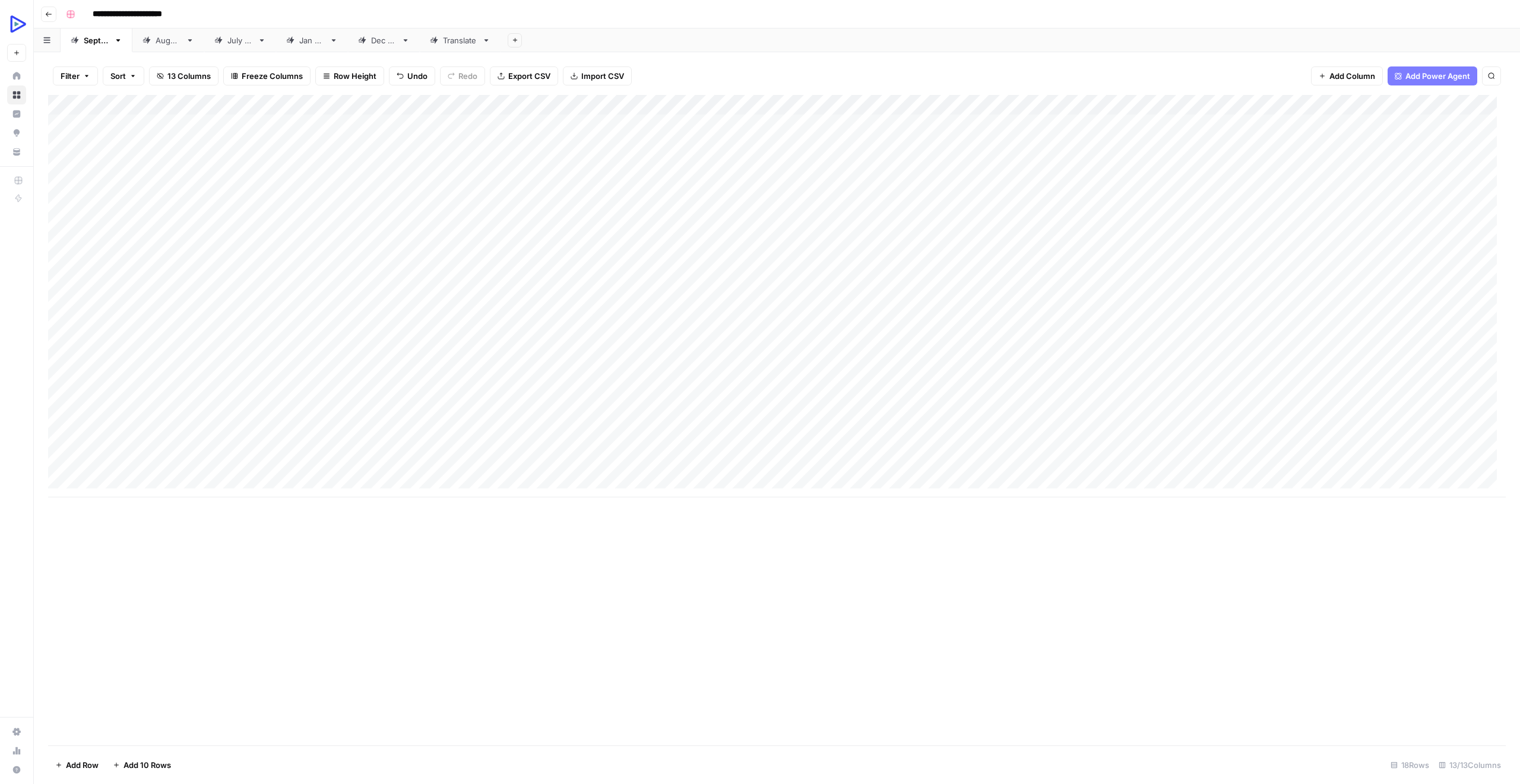
click at [671, 359] on div "Add Column" at bounding box center [777, 296] width 1458 height 403
type textarea "**********"
click at [1058, 370] on div "Add Column" at bounding box center [777, 296] width 1458 height 403
click at [442, 374] on div "Add Column" at bounding box center [777, 296] width 1458 height 403
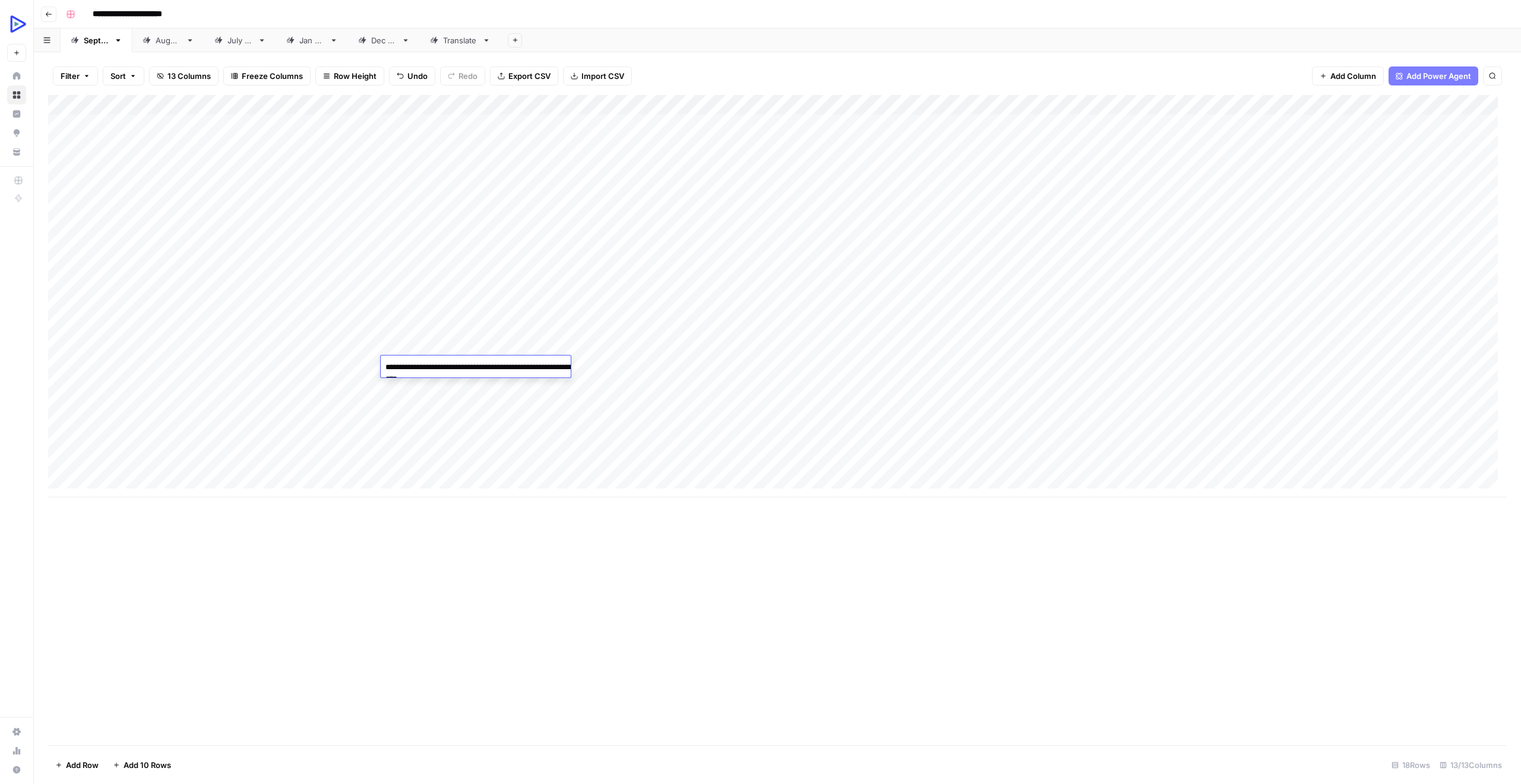
type textarea "**********"
click at [628, 419] on div "Add Column" at bounding box center [777, 296] width 1459 height 403
click at [550, 365] on div "Add Column" at bounding box center [777, 296] width 1459 height 403
type textarea "**********"
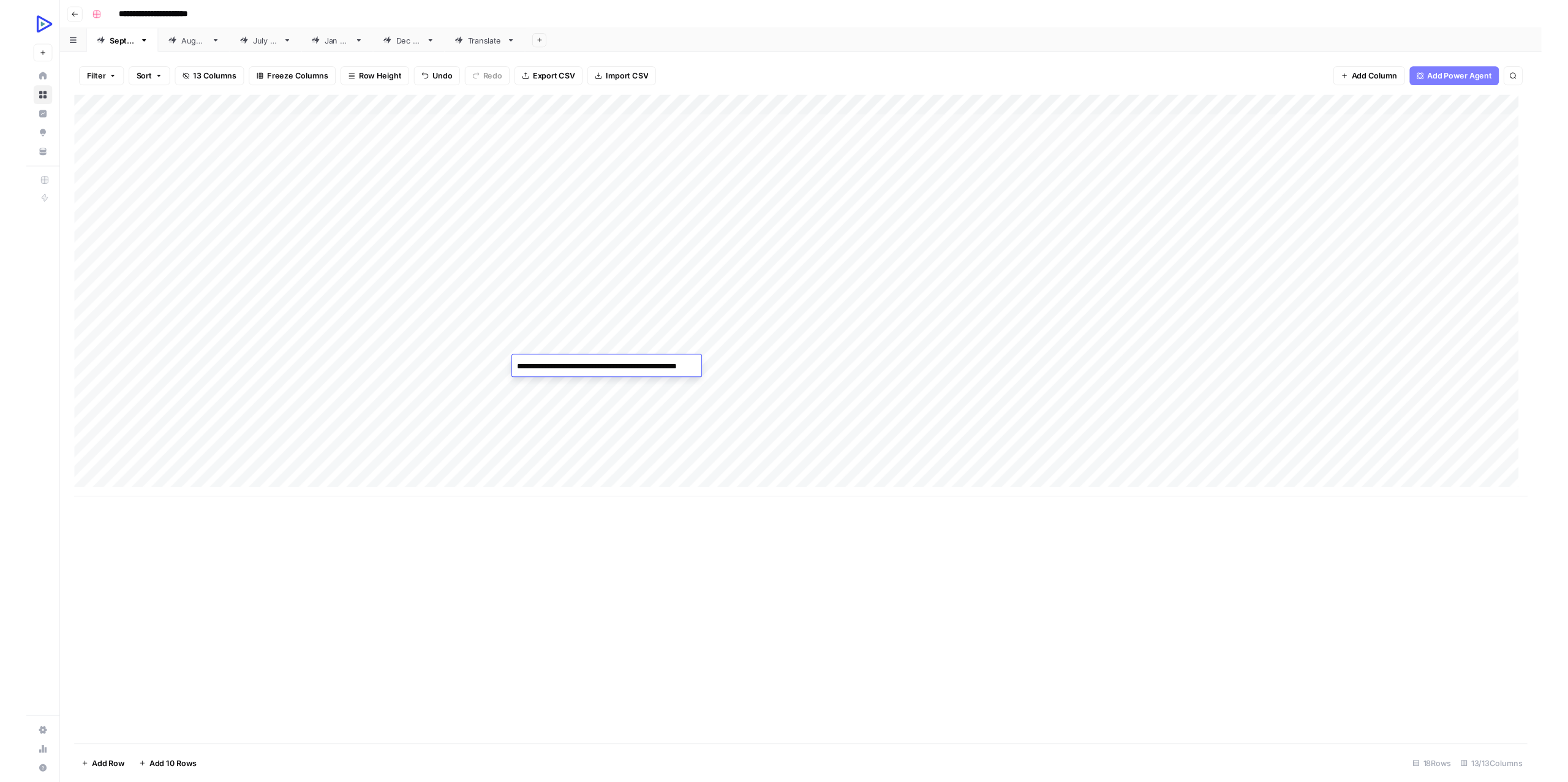
scroll to position [1663, 0]
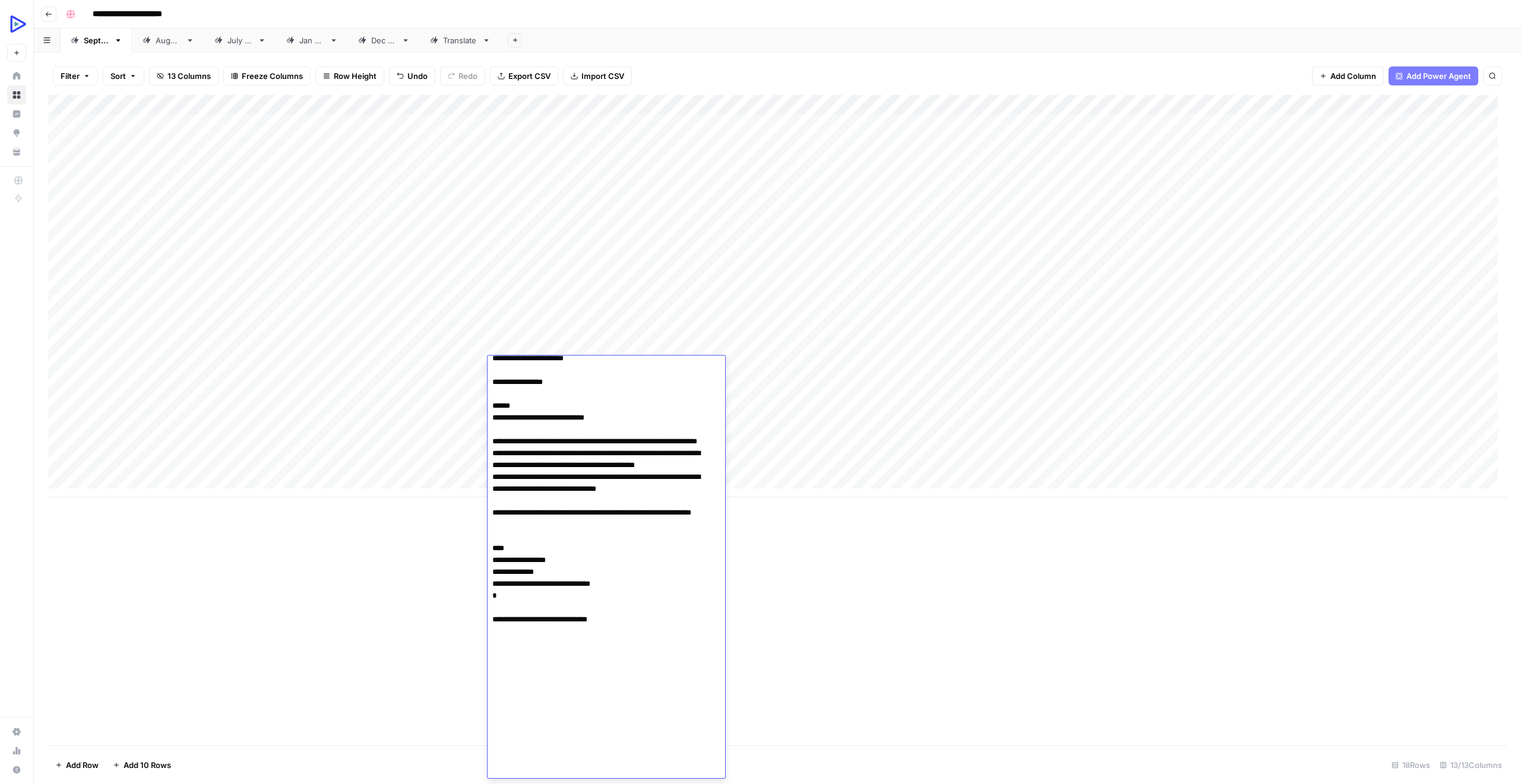
click at [329, 384] on div "Add Column" at bounding box center [777, 296] width 1459 height 403
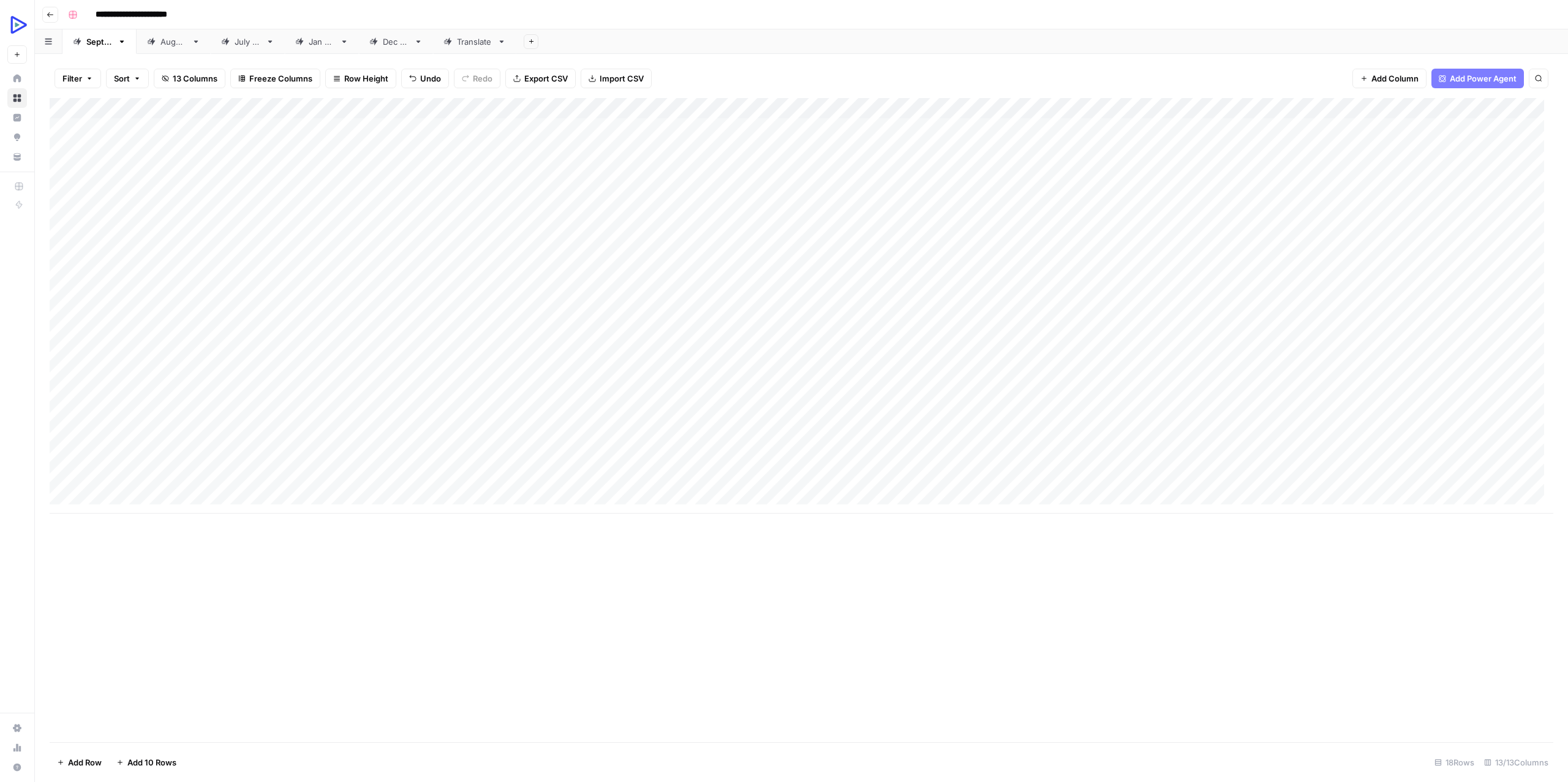
click at [168, 376] on div "Add Column" at bounding box center [801, 306] width 1504 height 416
click at [168, 376] on textarea "**********" at bounding box center [189, 379] width 196 height 17
type textarea "**********"
click at [147, 552] on div "Add Column" at bounding box center [801, 420] width 1504 height 644
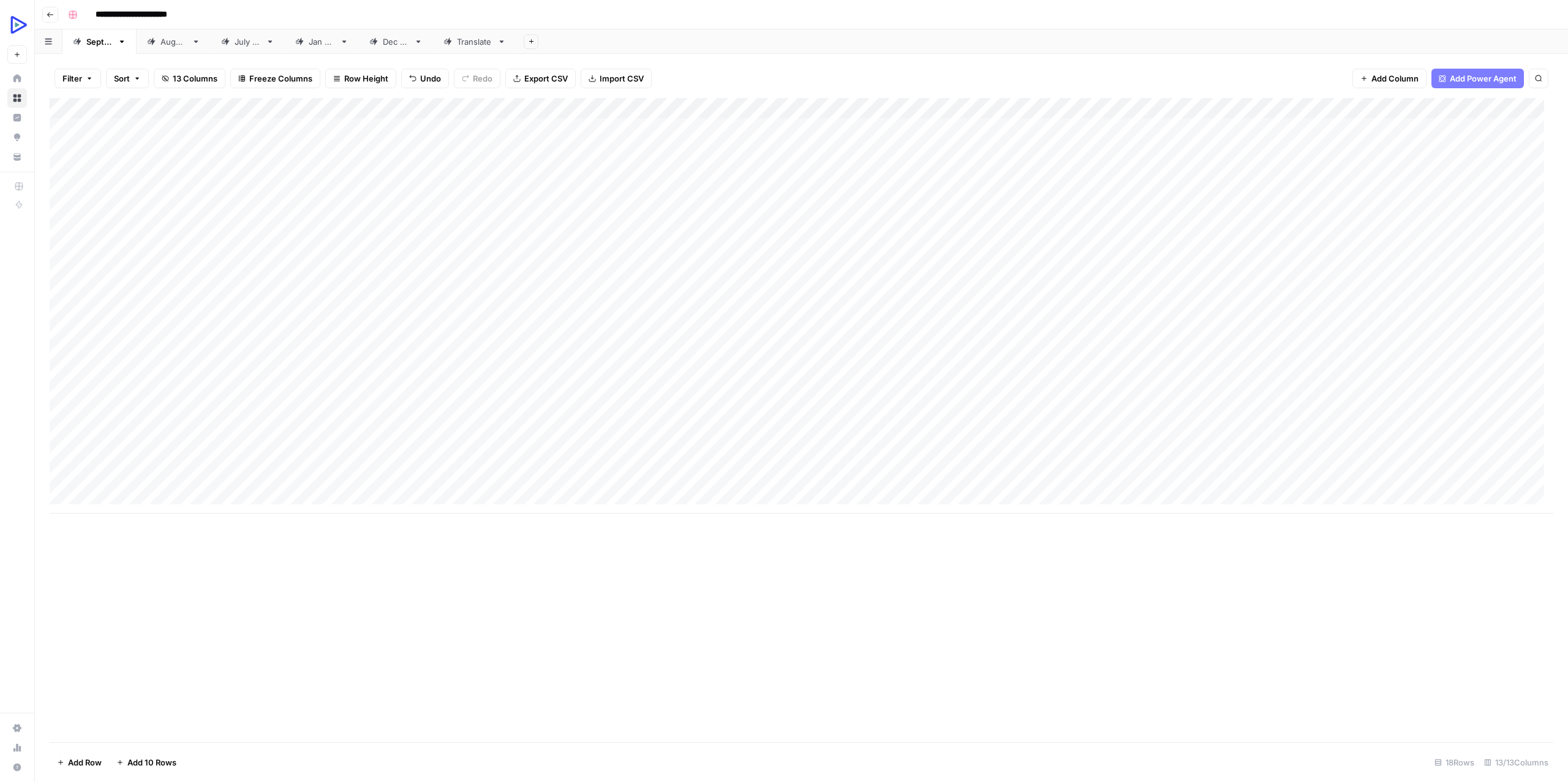
click at [319, 375] on div "Add Column" at bounding box center [801, 306] width 1504 height 416
click at [299, 427] on div "Add Column" at bounding box center [801, 306] width 1504 height 416
click at [1084, 375] on div "Add Column" at bounding box center [801, 306] width 1504 height 416
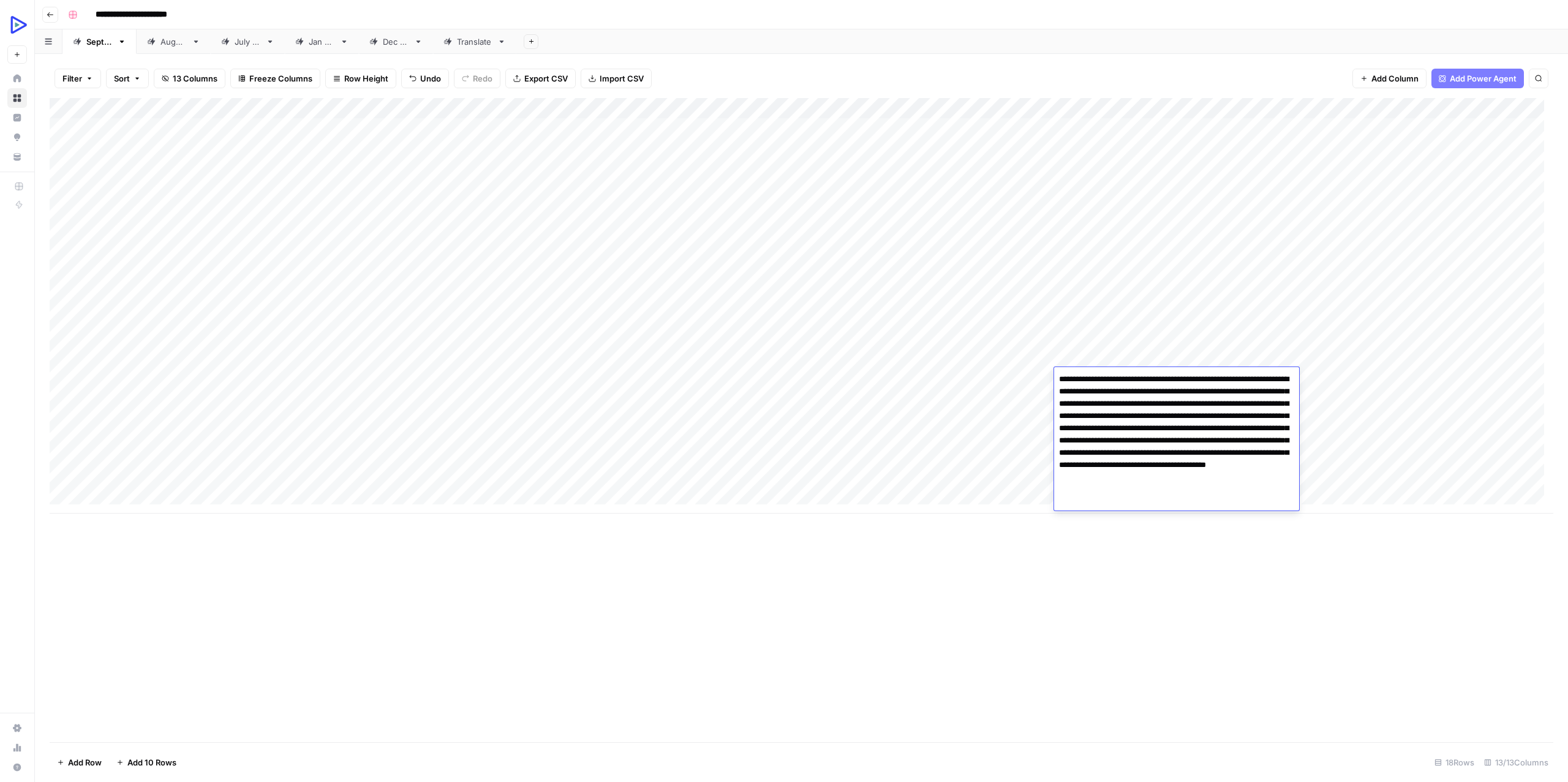
drag, startPoint x: 1187, startPoint y: 379, endPoint x: 1271, endPoint y: 378, distance: 84.0
click at [1271, 378] on textarea "**********" at bounding box center [1176, 441] width 245 height 140
type textarea "**********"
click at [981, 391] on div "Add Column" at bounding box center [801, 306] width 1504 height 416
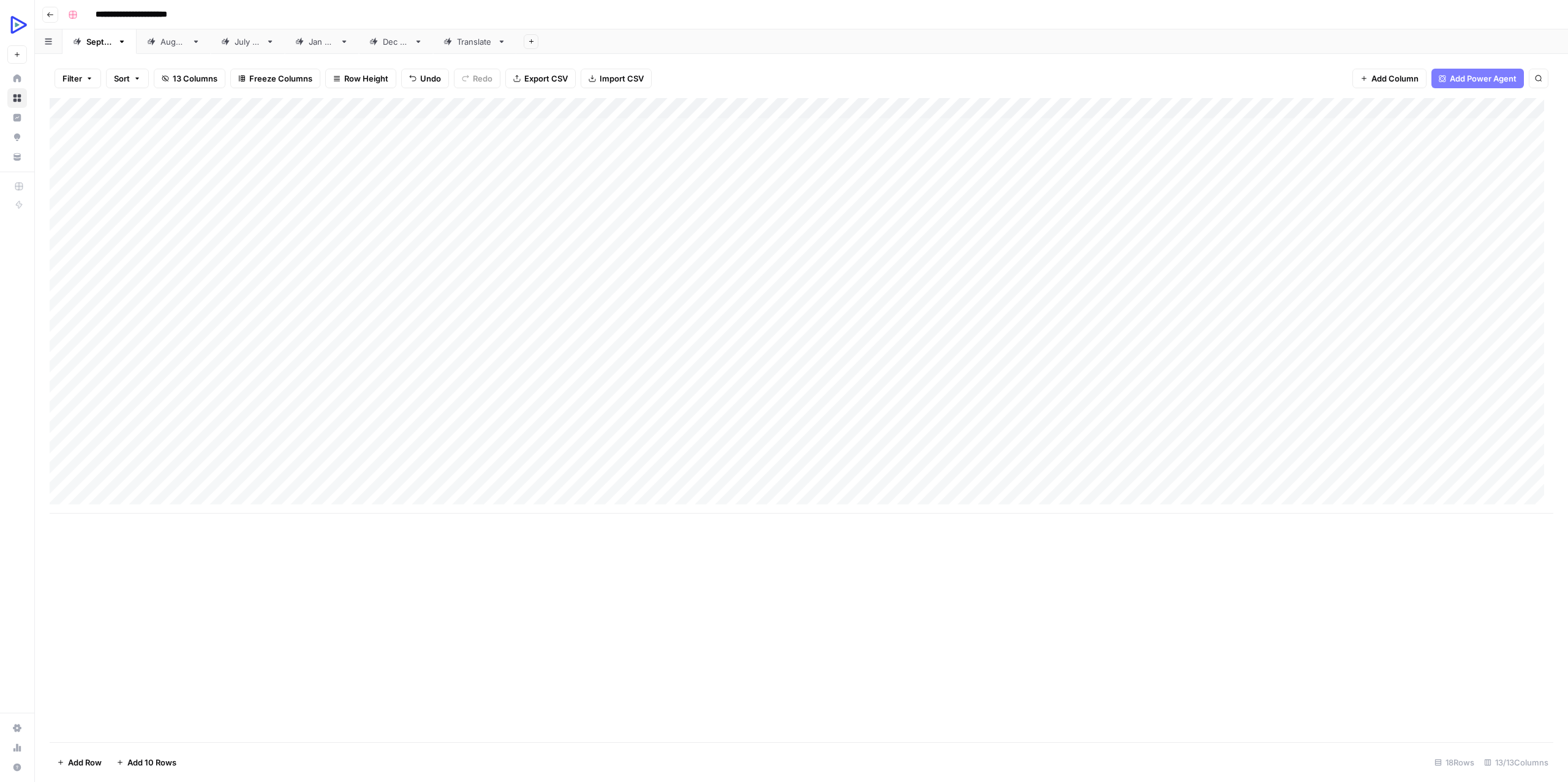
click at [1204, 375] on div "Add Column" at bounding box center [801, 306] width 1504 height 416
click at [1077, 392] on div "Add Column" at bounding box center [801, 306] width 1504 height 416
click at [1333, 376] on div "Add Column" at bounding box center [801, 306] width 1504 height 416
click at [1511, 359] on div "Add Column" at bounding box center [801, 306] width 1504 height 416
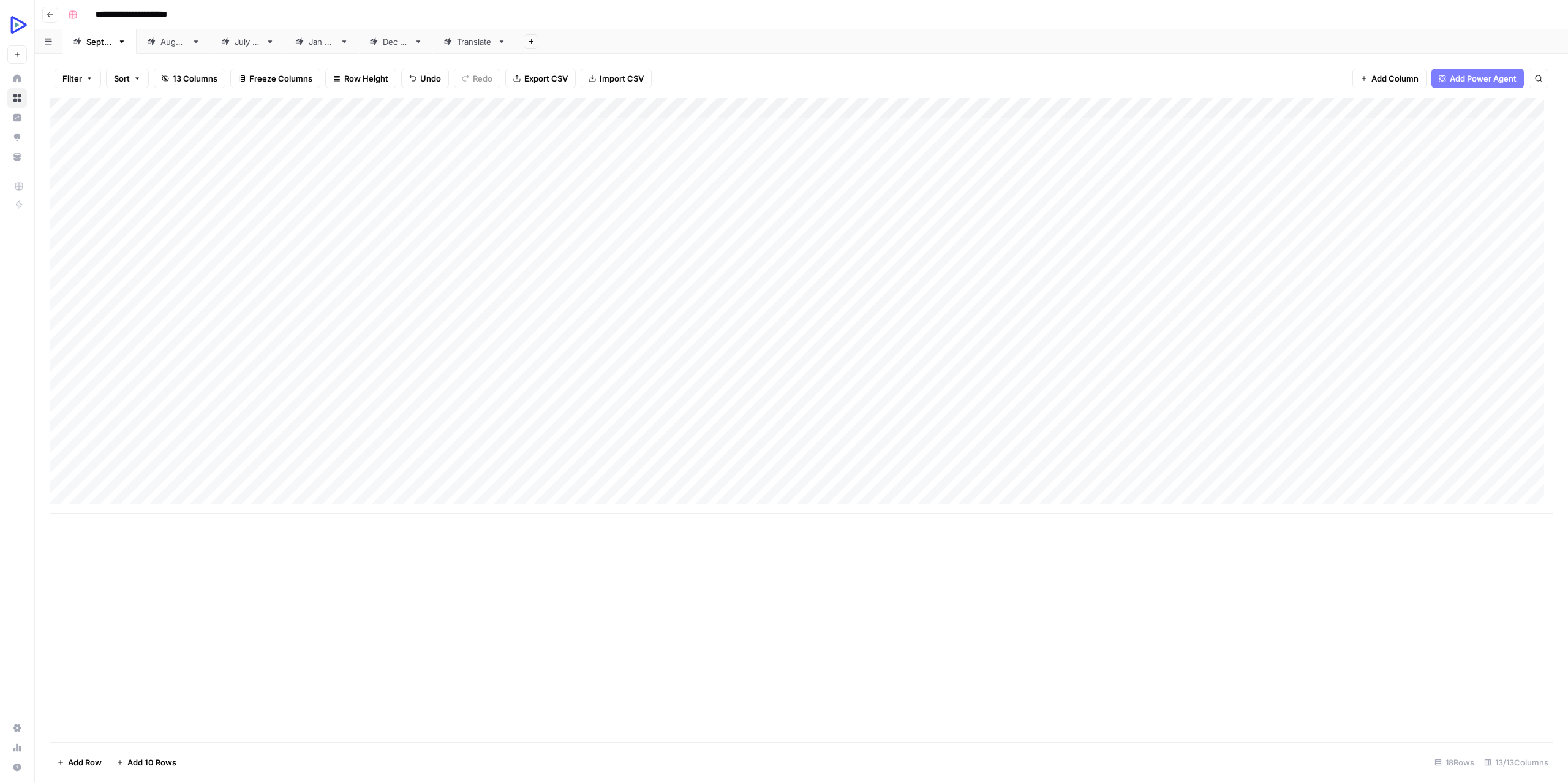
click at [1511, 359] on div "Add Column" at bounding box center [801, 306] width 1504 height 416
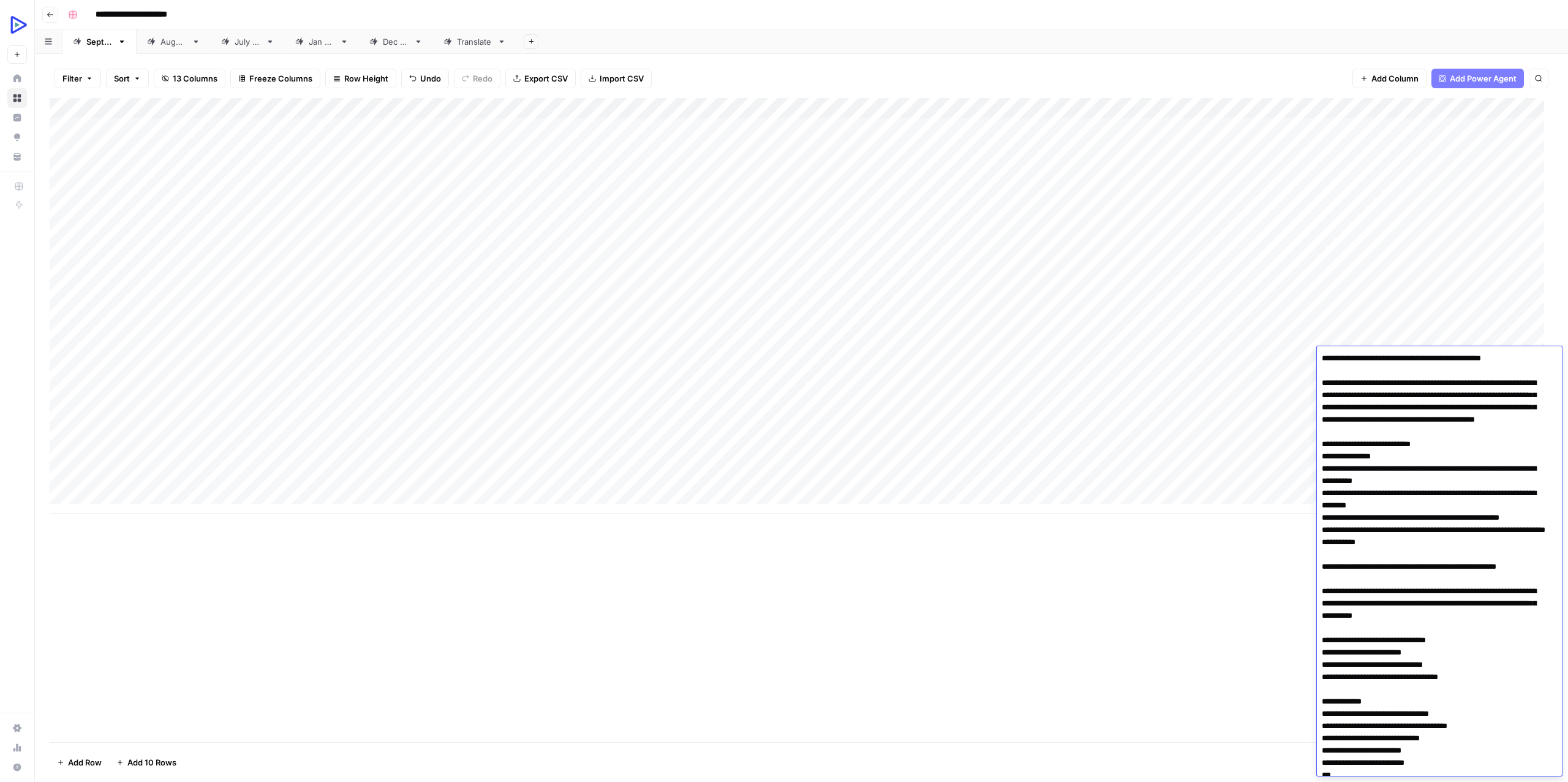
scroll to position [2226, 0]
